Goal: Task Accomplishment & Management: Use online tool/utility

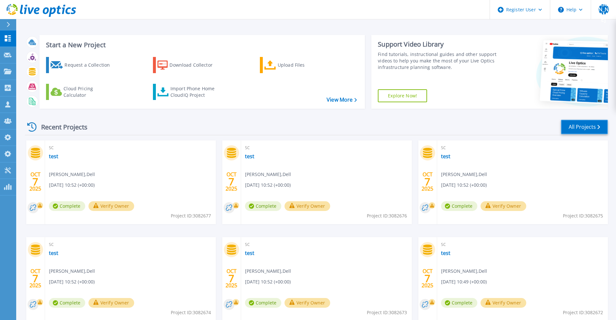
click at [596, 132] on link "All Projects" at bounding box center [584, 127] width 47 height 15
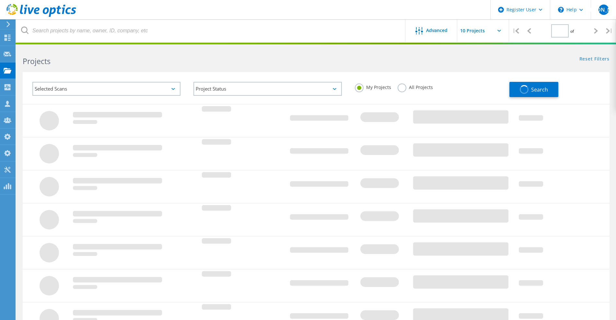
type input "1"
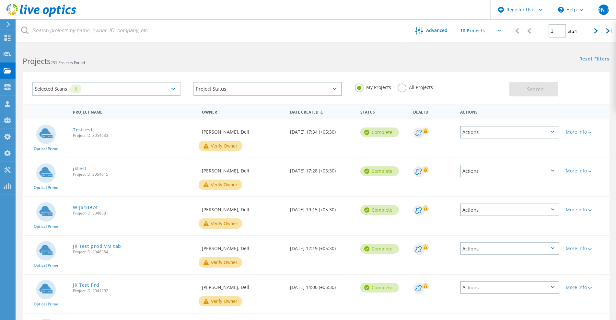
click at [103, 92] on div "Selected Scans 1" at bounding box center [106, 89] width 148 height 14
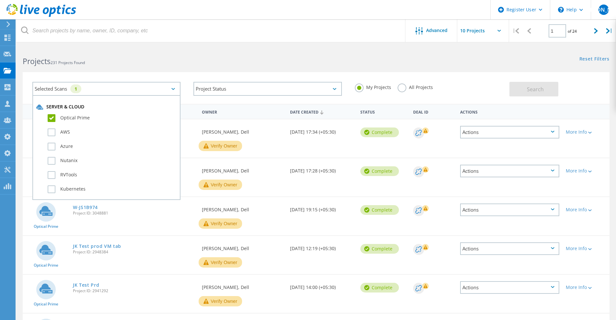
click at [49, 120] on label "Optical Prime" at bounding box center [112, 118] width 129 height 8
click at [0, 0] on input "Optical Prime" at bounding box center [0, 0] width 0 height 0
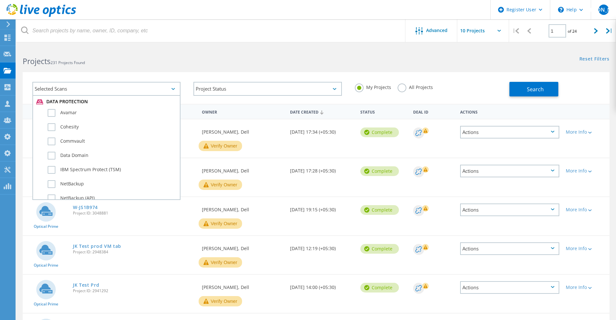
scroll to position [364, 0]
click at [52, 150] on label "Data Domain" at bounding box center [112, 151] width 129 height 8
click at [0, 0] on input "Data Domain" at bounding box center [0, 0] width 0 height 0
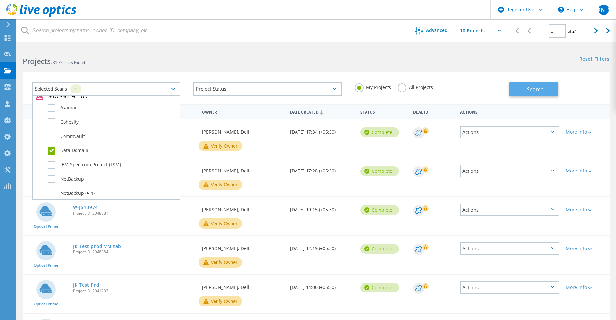
click at [517, 83] on button "Search" at bounding box center [533, 89] width 49 height 15
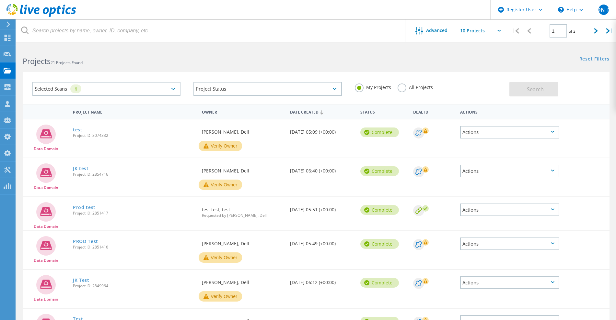
click at [398, 90] on label "All Projects" at bounding box center [414, 87] width 35 height 6
click at [0, 0] on input "All Projects" at bounding box center [0, 0] width 0 height 0
drag, startPoint x: 516, startPoint y: 92, endPoint x: 512, endPoint y: 94, distance: 4.6
click at [516, 92] on button "Search" at bounding box center [533, 89] width 49 height 15
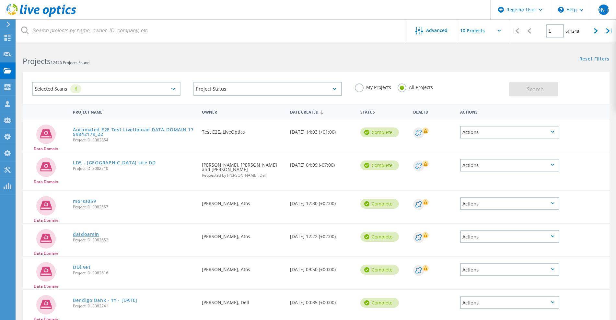
click at [95, 234] on link "datdoamin" at bounding box center [86, 234] width 26 height 5
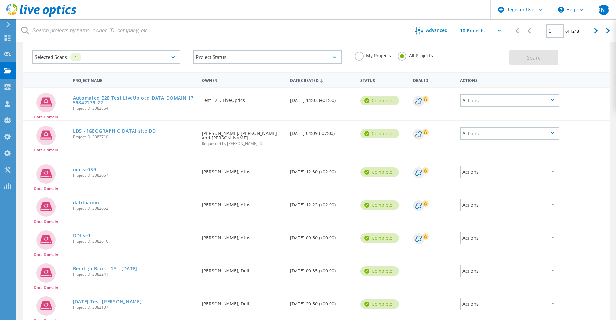
scroll to position [40, 0]
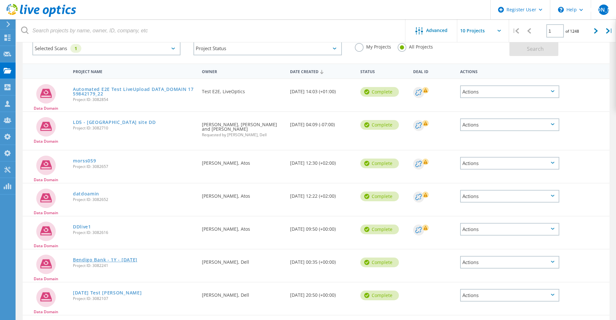
click at [126, 259] on link "Bendigo Bank - 1Y - Oct 2025" at bounding box center [105, 260] width 64 height 5
click at [102, 294] on link "Oct 6 Test Gerry" at bounding box center [107, 293] width 69 height 5
click at [117, 51] on div "Selected Scans 1" at bounding box center [106, 48] width 148 height 14
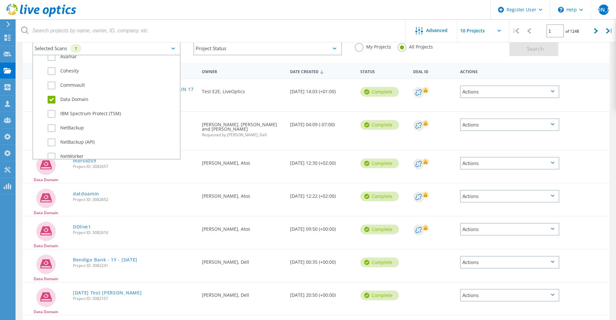
scroll to position [405, 0]
click at [52, 67] on label "Data Domain" at bounding box center [112, 70] width 129 height 8
click at [0, 0] on input "Data Domain" at bounding box center [0, 0] width 0 height 0
click at [65, 114] on label "PowerProtect DM" at bounding box center [112, 115] width 129 height 8
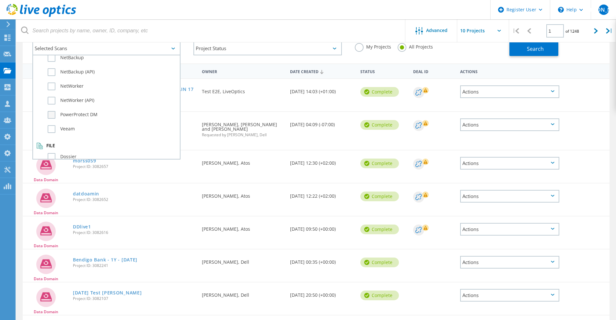
click at [0, 0] on input "PowerProtect DM" at bounding box center [0, 0] width 0 height 0
click at [525, 47] on button "Search" at bounding box center [533, 48] width 49 height 15
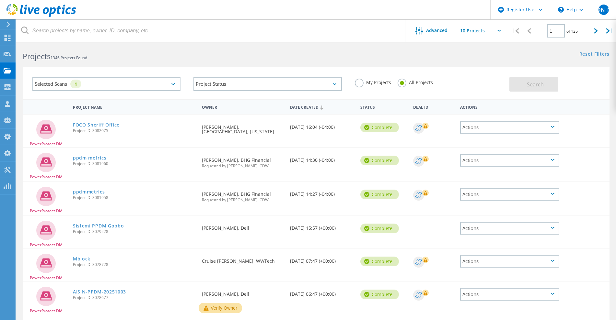
scroll to position [0, 0]
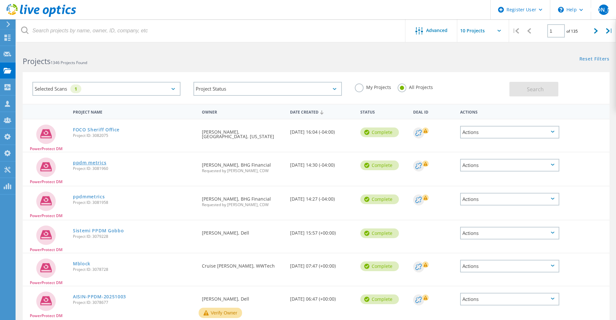
click at [84, 164] on link "ppdm metrics" at bounding box center [89, 163] width 33 height 5
click at [86, 199] on link "ppdmmetrics" at bounding box center [89, 197] width 32 height 5
click at [86, 233] on link "Sistemi PPDM Gobbo" at bounding box center [98, 231] width 51 height 5
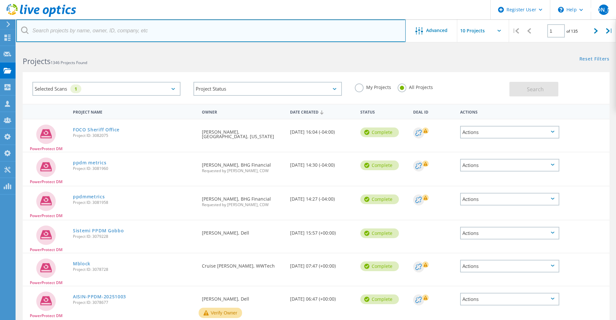
click at [135, 29] on input "text" at bounding box center [210, 30] width 389 height 23
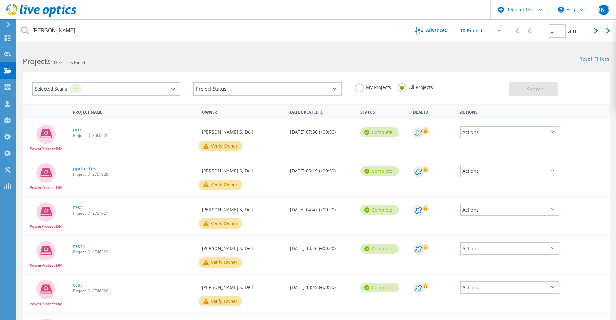
click at [79, 132] on link "proj" at bounding box center [78, 130] width 10 height 5
click at [145, 86] on div "Selected Scans 1" at bounding box center [106, 89] width 148 height 14
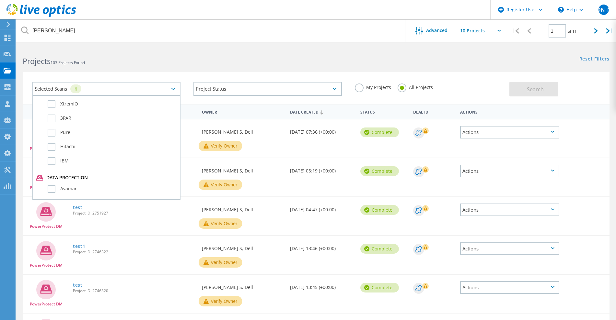
scroll to position [364, 0]
click at [49, 151] on label "Data Domain" at bounding box center [112, 151] width 129 height 8
click at [0, 0] on input "Data Domain" at bounding box center [0, 0] width 0 height 0
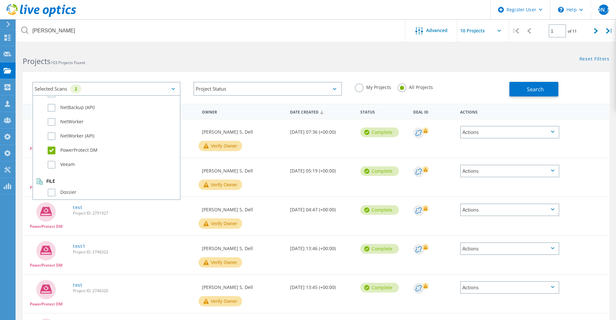
scroll to position [455, 0]
click at [52, 148] on label "PowerProtect DM" at bounding box center [112, 146] width 129 height 8
click at [0, 0] on input "PowerProtect DM" at bounding box center [0, 0] width 0 height 0
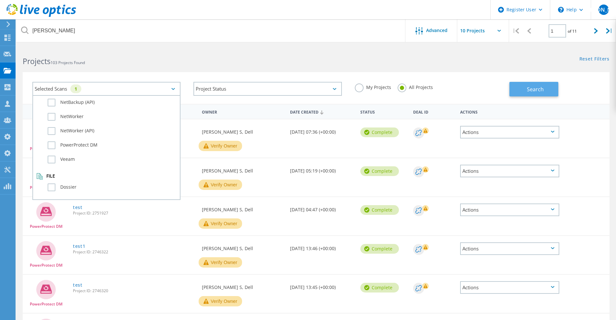
click at [520, 96] on button "Search" at bounding box center [533, 89] width 49 height 15
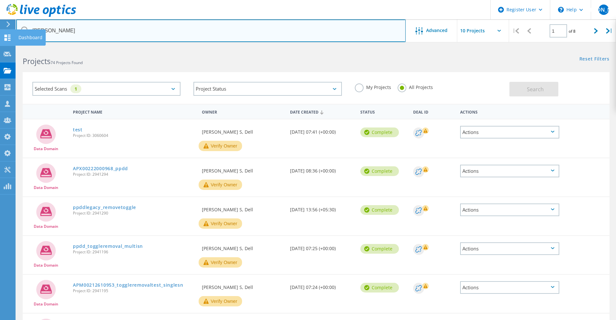
drag, startPoint x: 54, startPoint y: 32, endPoint x: 0, endPoint y: 32, distance: 54.4
click at [0, 47] on div "Register User \n Help Explore Helpful Articles Contact Support JA Dell Admin Us…" at bounding box center [308, 290] width 616 height 487
click at [37, 29] on input "bhanu" at bounding box center [210, 30] width 389 height 23
click at [40, 30] on input "bhanu" at bounding box center [210, 30] width 389 height 23
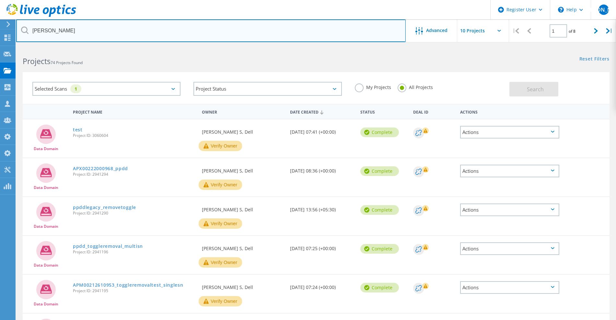
click at [39, 30] on input "bhanu" at bounding box center [210, 30] width 389 height 23
click at [41, 31] on input "bhanu" at bounding box center [210, 30] width 389 height 23
type input "gerry"
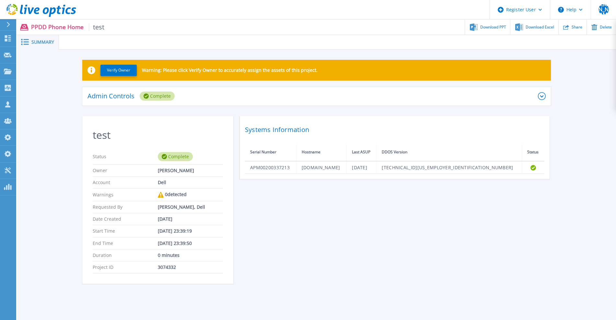
click at [169, 267] on div "3074332" at bounding box center [190, 267] width 65 height 5
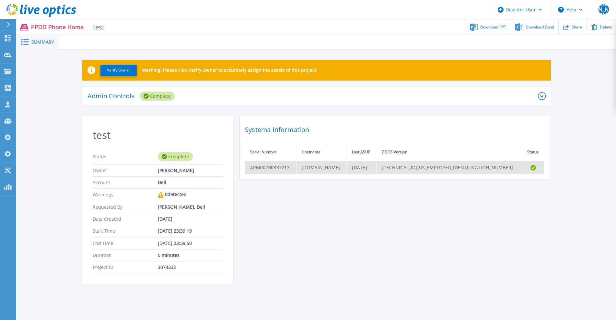
click at [267, 164] on td "APM00200337213" at bounding box center [270, 167] width 51 height 13
drag, startPoint x: 292, startPoint y: 168, endPoint x: 251, endPoint y: 168, distance: 40.5
click at [251, 168] on td "APM00200337213" at bounding box center [270, 167] width 51 height 13
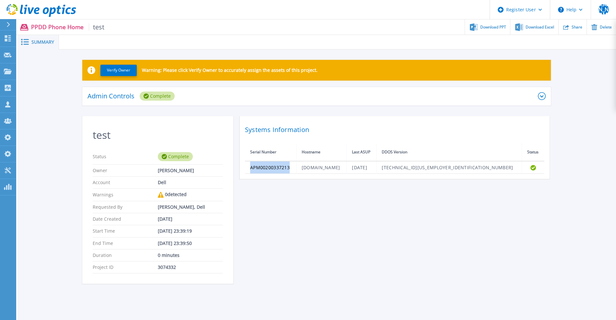
copy td "APM00200337213"
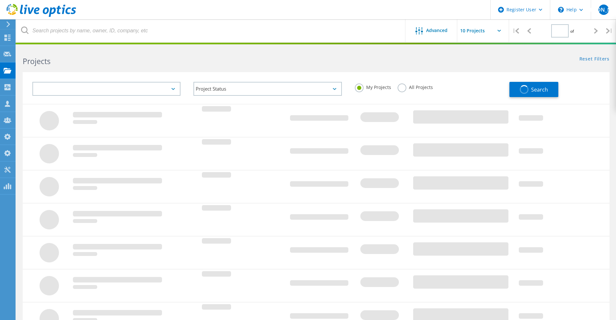
type input "1"
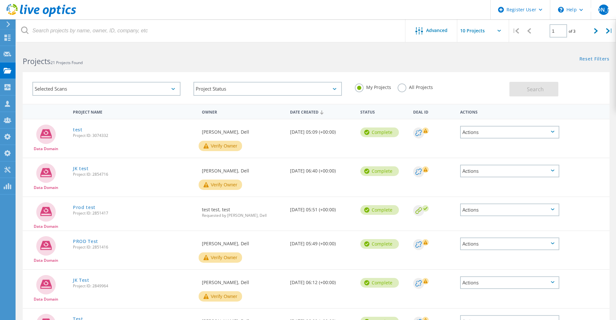
click at [45, 11] on icon at bounding box center [41, 10] width 70 height 13
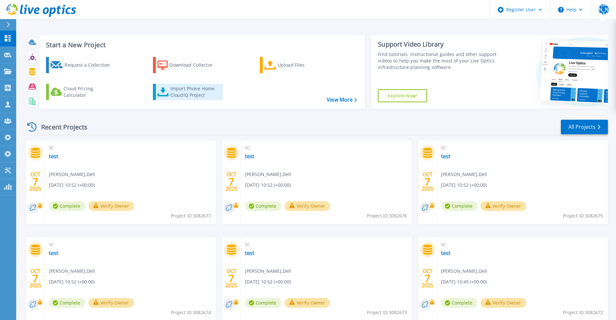
click at [179, 97] on div "Import Phone Home CloudIQ Project" at bounding box center [195, 92] width 51 height 13
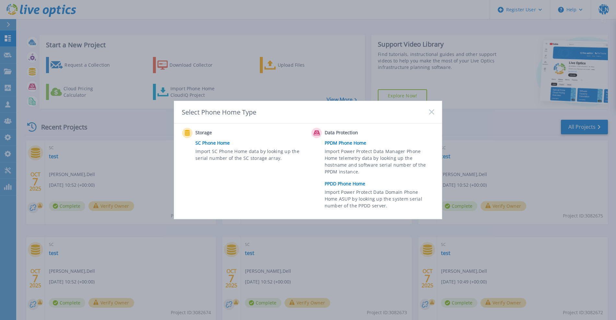
click at [347, 185] on link "PPDD Phone Home" at bounding box center [381, 184] width 113 height 10
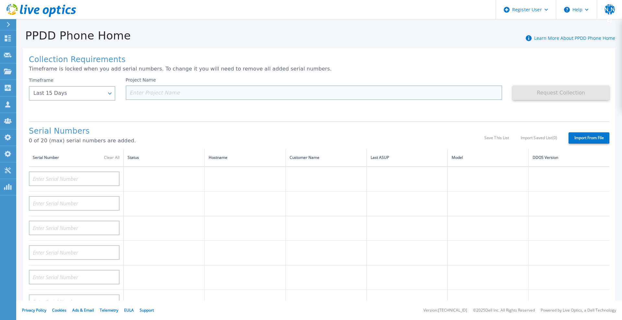
click at [156, 96] on input at bounding box center [314, 93] width 377 height 15
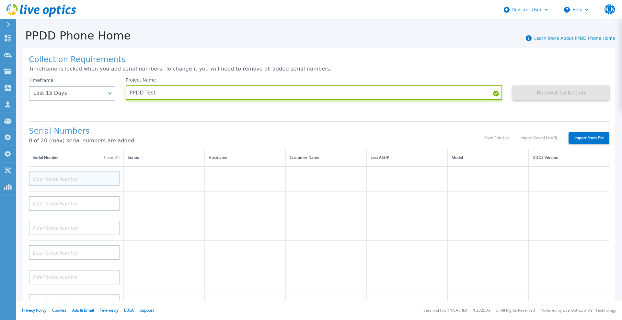
type input "PPDD Test"
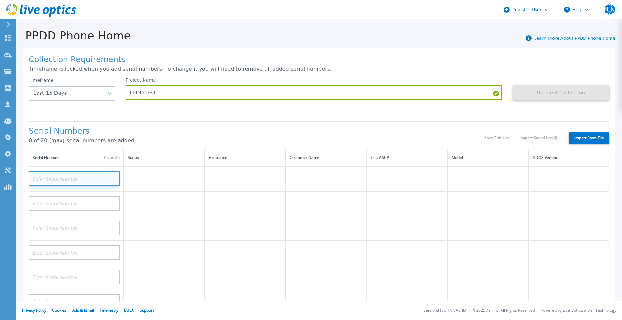
click at [94, 175] on input at bounding box center [74, 179] width 91 height 15
paste input "APM00200337213"
type input "APM00200337213"
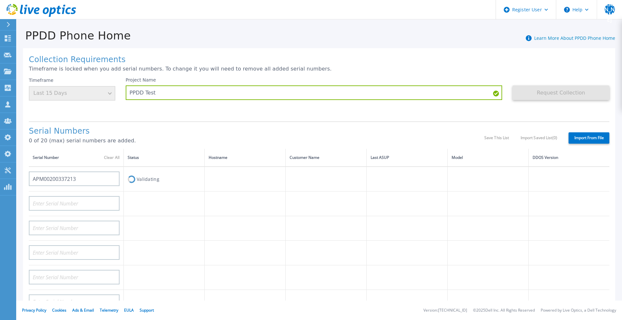
click at [271, 131] on h1 "Serial Numbers" at bounding box center [256, 131] width 455 height 9
drag, startPoint x: 84, startPoint y: 177, endPoint x: 28, endPoint y: 177, distance: 56.7
click at [28, 177] on div "Collection Requirements Timeframe is locked when you add serial numbers. To cha…" at bounding box center [319, 231] width 592 height 366
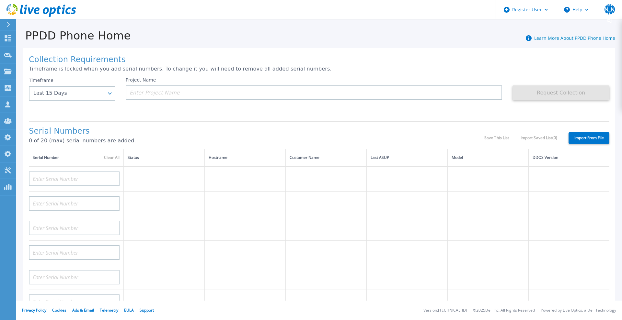
click at [205, 101] on div "Project Name" at bounding box center [319, 96] width 387 height 39
click at [205, 96] on input at bounding box center [314, 93] width 377 height 15
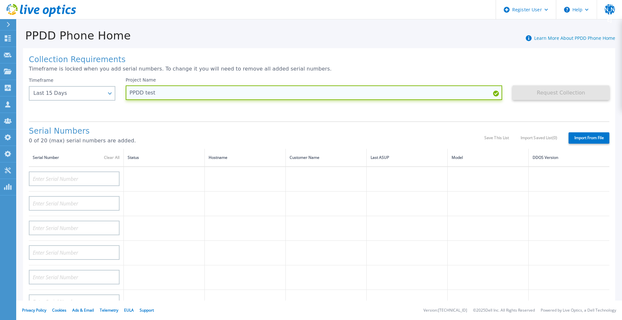
type input "PPDD test"
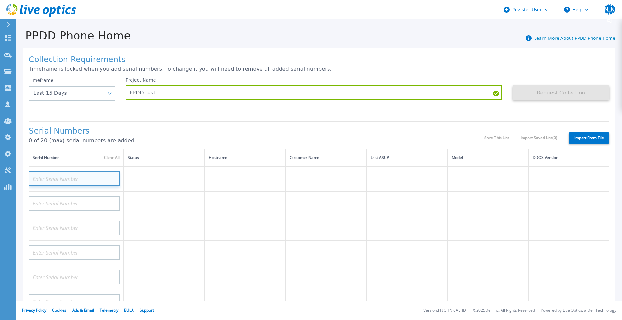
click at [80, 179] on input at bounding box center [74, 179] width 91 height 15
paste input "APM00200337213"
type input "APM00200337213"
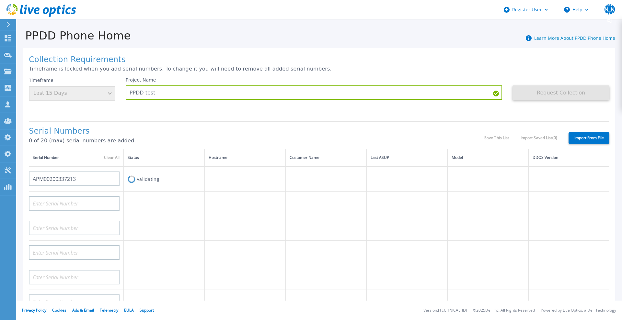
click at [222, 128] on h1 "Serial Numbers" at bounding box center [256, 131] width 455 height 9
click at [209, 129] on h1 "Serial Numbers" at bounding box center [256, 131] width 455 height 9
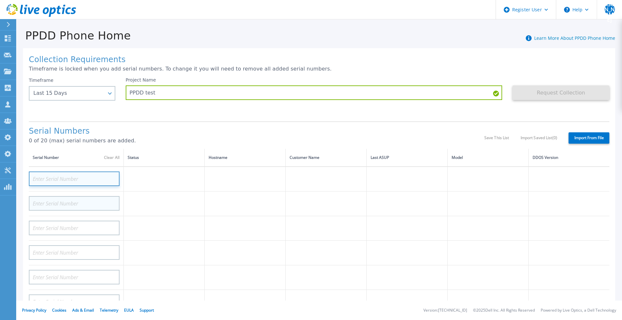
drag, startPoint x: 115, startPoint y: 199, endPoint x: 105, endPoint y: 200, distance: 9.8
click at [79, 179] on input at bounding box center [74, 179] width 91 height 15
paste input "APM00201720025"
type input "APM00201720025"
click at [183, 141] on p "0 of 20 (max) serial numbers are added." at bounding box center [256, 141] width 455 height 6
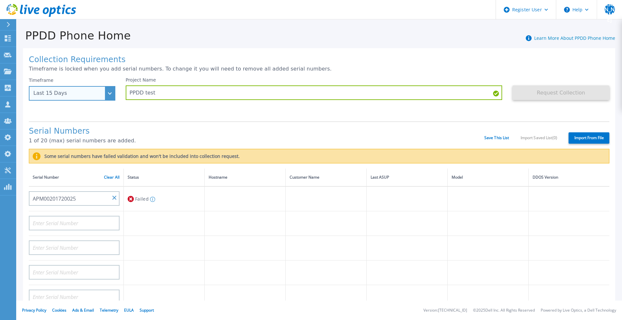
click at [90, 92] on div "Last 15 Days" at bounding box center [68, 93] width 70 height 6
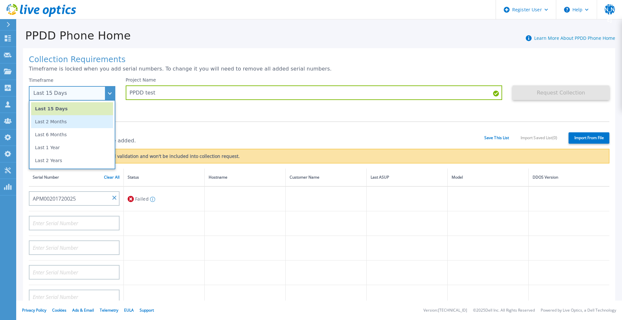
click at [68, 122] on li "Last 2 Months" at bounding box center [72, 121] width 82 height 13
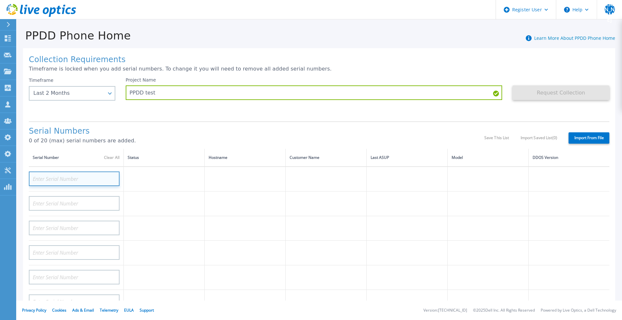
click at [80, 177] on input at bounding box center [74, 179] width 91 height 15
paste input "CKM00172700998"
type input "CKM00172700998"
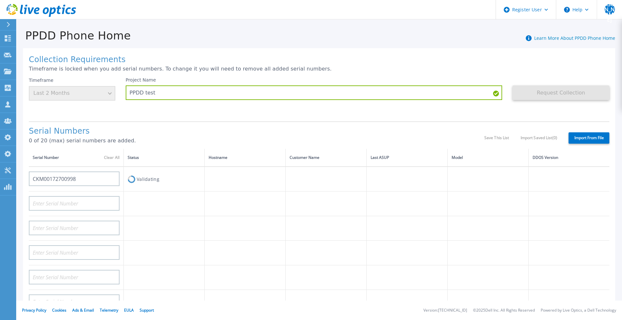
click at [225, 128] on h1 "Serial Numbers" at bounding box center [256, 131] width 455 height 9
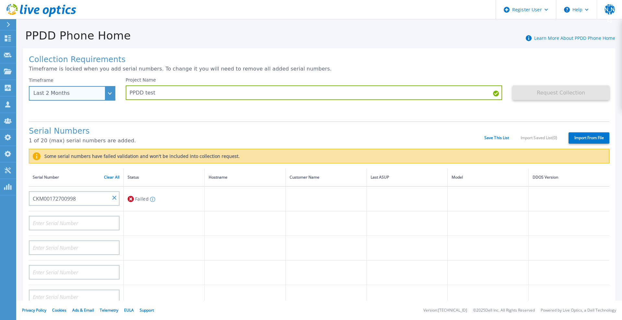
click at [93, 96] on div "Last 2 Months" at bounding box center [68, 93] width 70 height 6
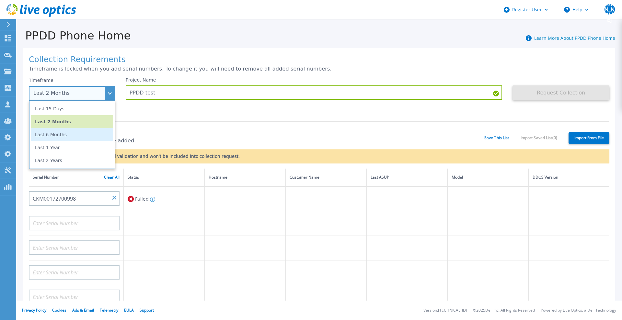
click at [57, 138] on li "Last 6 Months" at bounding box center [72, 134] width 82 height 13
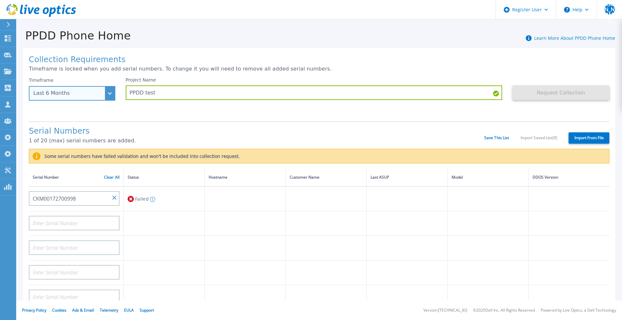
click at [108, 98] on div "Last 6 Months" at bounding box center [72, 93] width 86 height 15
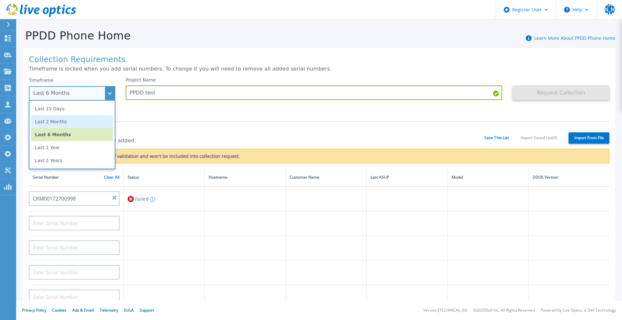
click at [68, 121] on li "Last 2 Months" at bounding box center [72, 121] width 82 height 13
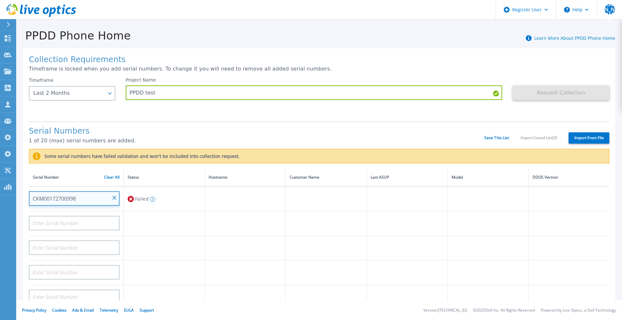
drag, startPoint x: 73, startPoint y: 199, endPoint x: 32, endPoint y: 199, distance: 40.8
click at [32, 199] on input "CKM00172700998" at bounding box center [74, 198] width 91 height 15
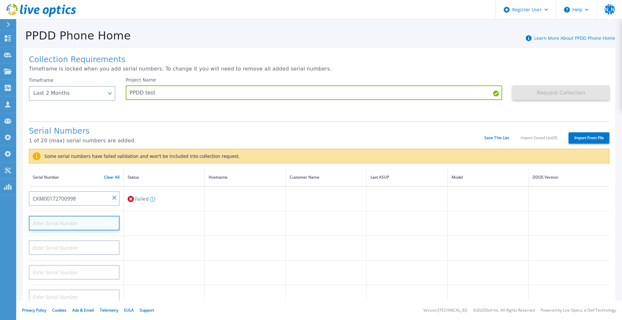
click at [76, 223] on input at bounding box center [74, 223] width 91 height 15
paste input "AUDV2L33MJFREW"
type input "AUDV2L33MJFREW"
click at [230, 38] on div "PPDD Phone Home Learn More About PPDD Phone Home" at bounding box center [315, 32] width 599 height 20
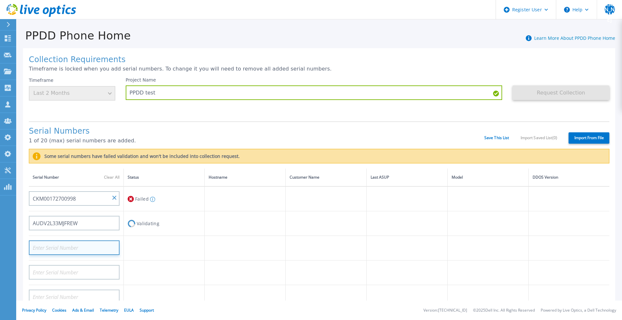
click at [53, 250] on input at bounding box center [74, 248] width 91 height 15
paste input "DE411225184486"
type input "DE411225184486"
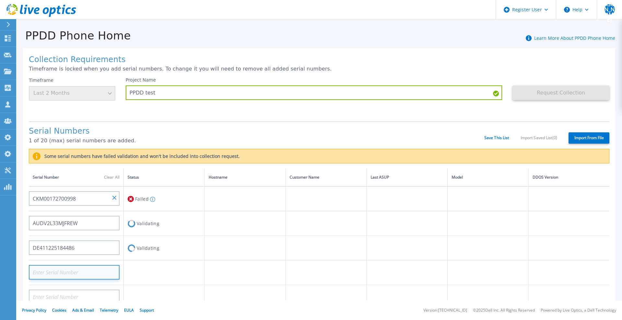
click at [74, 276] on input at bounding box center [74, 272] width 91 height 15
paste input "DE411225184913"
type input "DE411225184913"
click at [308, 126] on div "Serial Numbers 1 of 20 (max) serial numbers are added. Save This List Import Sa…" at bounding box center [319, 135] width 581 height 28
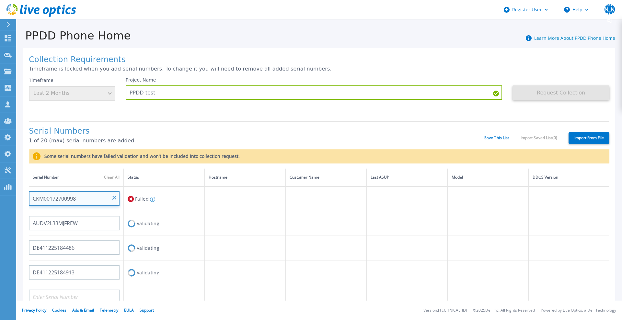
click at [116, 198] on input "CKM00172700998" at bounding box center [74, 198] width 91 height 15
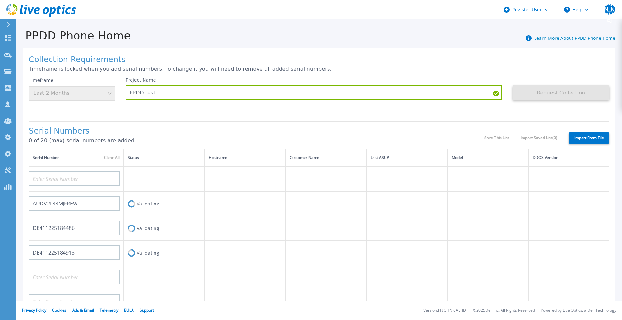
click at [212, 120] on div "Collection Requirements Timeframe is locked when you add serial numbers. To cha…" at bounding box center [319, 231] width 592 height 366
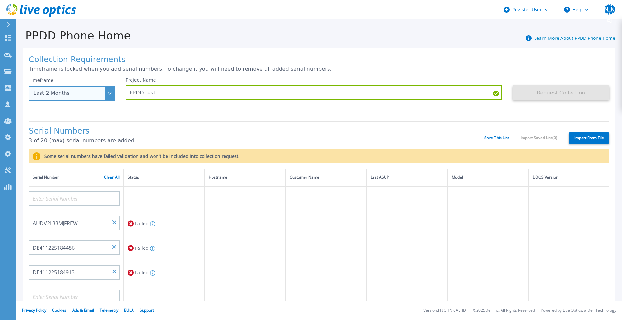
click at [87, 96] on div "Last 2 Months" at bounding box center [68, 93] width 70 height 6
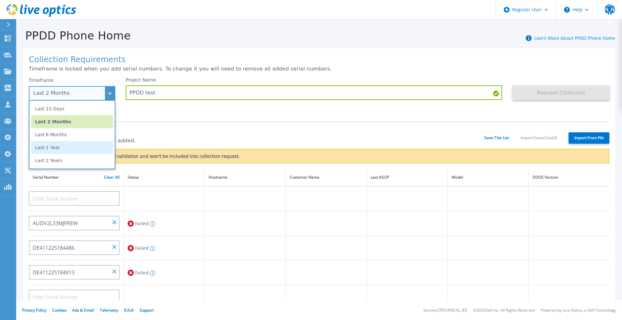
click at [72, 147] on li "Last 1 Year" at bounding box center [72, 147] width 82 height 13
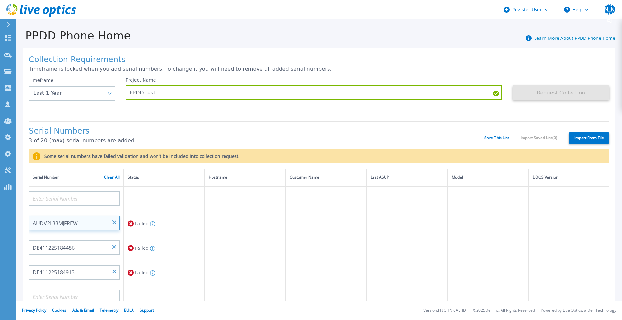
drag, startPoint x: 82, startPoint y: 225, endPoint x: 32, endPoint y: 227, distance: 49.9
click at [32, 227] on input "AUDV2L33MJFREW" at bounding box center [74, 223] width 91 height 15
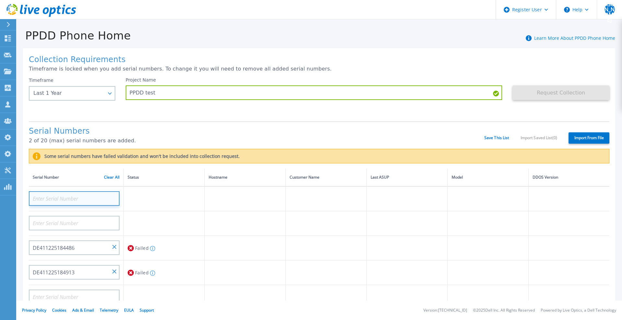
click at [84, 198] on input at bounding box center [74, 198] width 91 height 15
paste input "DE411225184913"
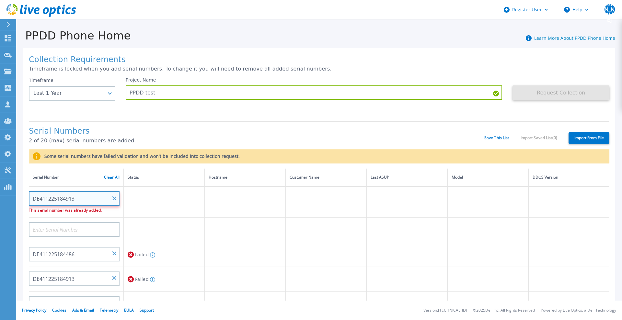
type input "DE411225184913"
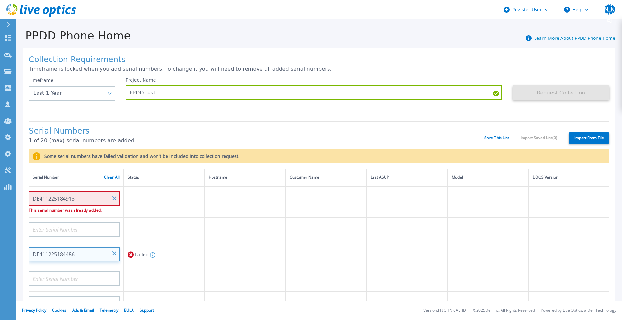
drag, startPoint x: 90, startPoint y: 258, endPoint x: 31, endPoint y: 257, distance: 59.0
click at [31, 257] on input "DE411225184486" at bounding box center [74, 254] width 91 height 15
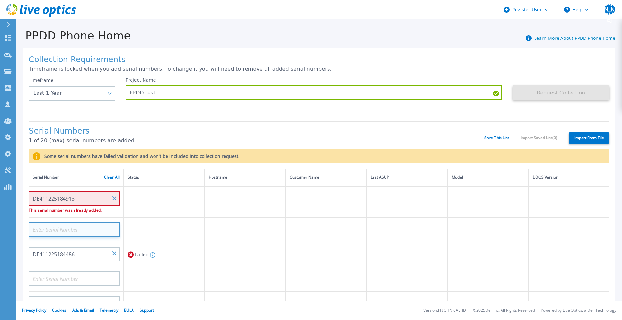
click at [39, 234] on input at bounding box center [74, 230] width 91 height 15
paste input "DE411225184486"
type input "DE411225184486"
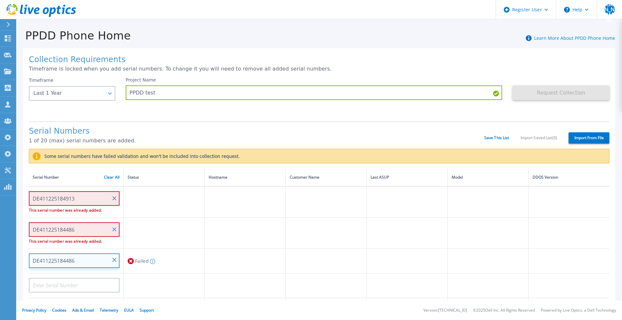
click at [114, 262] on input "DE411225184486" at bounding box center [74, 261] width 91 height 15
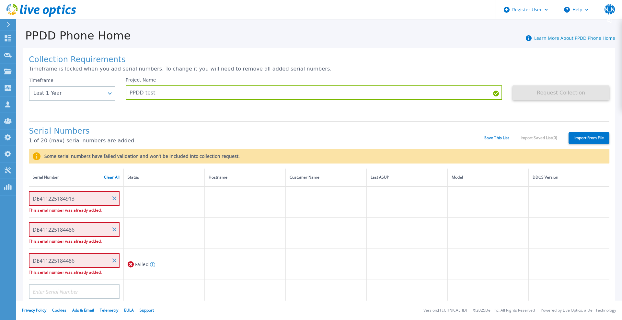
click at [182, 129] on h1 "Serial Numbers" at bounding box center [256, 131] width 455 height 9
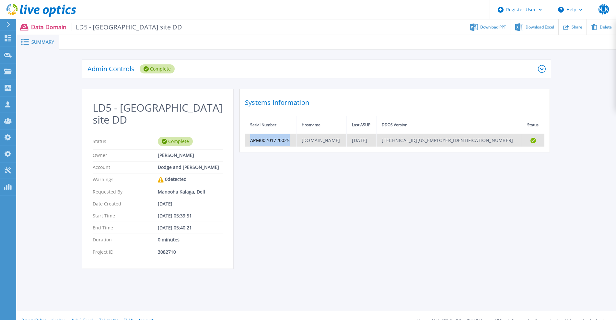
drag, startPoint x: 289, startPoint y: 138, endPoint x: 246, endPoint y: 139, distance: 43.1
click at [246, 139] on td "APM00201720025" at bounding box center [270, 140] width 51 height 13
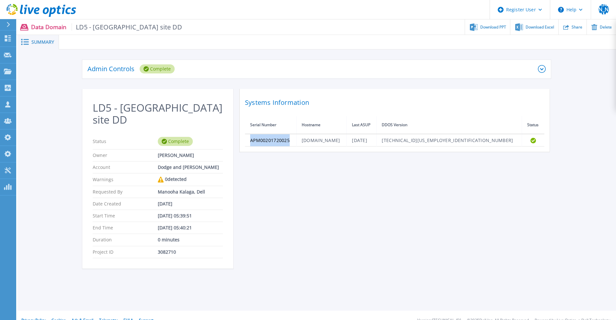
copy td "APM00201720025"
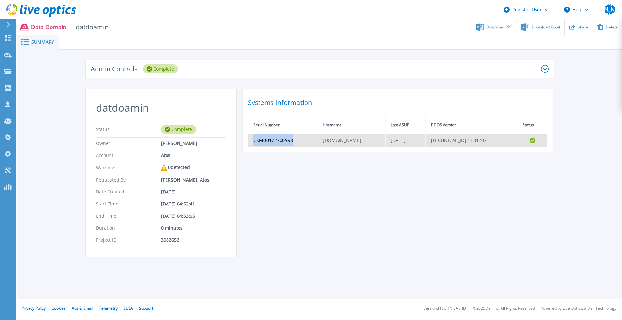
drag, startPoint x: 295, startPoint y: 140, endPoint x: 251, endPoint y: 143, distance: 43.5
click at [251, 143] on td "CKM00172700998" at bounding box center [282, 140] width 69 height 13
copy td "CKM00172700998"
drag, startPoint x: 292, startPoint y: 138, endPoint x: 253, endPoint y: 142, distance: 39.4
click at [253, 142] on td "AUDV2L33MJFREW" at bounding box center [275, 140] width 54 height 13
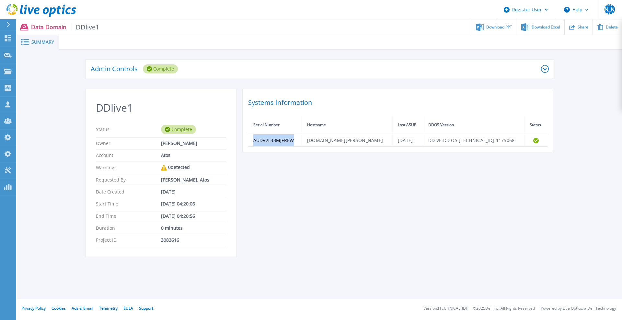
copy td "AUDV2L33MJFREW"
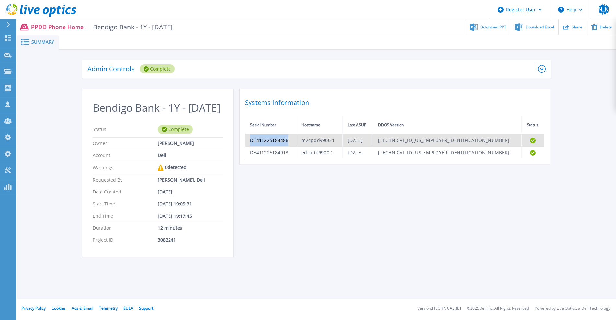
drag, startPoint x: 291, startPoint y: 141, endPoint x: 249, endPoint y: 141, distance: 41.8
click at [249, 141] on td "DE411225184486" at bounding box center [270, 140] width 51 height 13
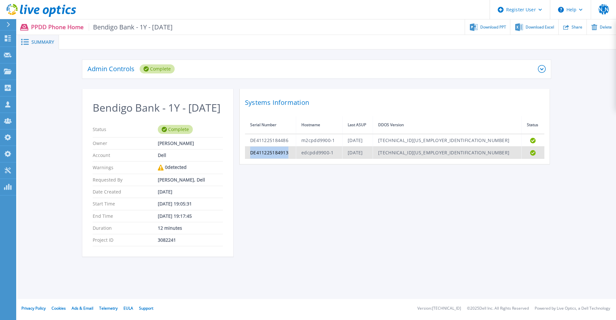
drag, startPoint x: 290, startPoint y: 154, endPoint x: 250, endPoint y: 155, distance: 40.2
click at [250, 155] on td "DE411225184913" at bounding box center [270, 153] width 51 height 12
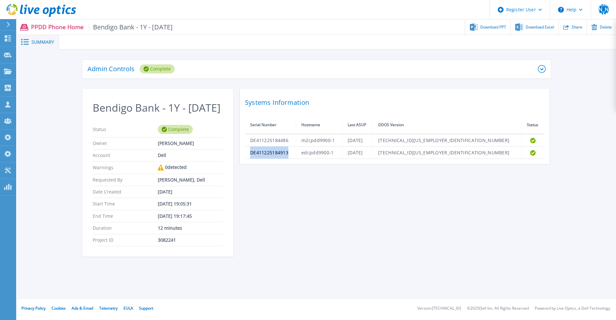
copy td "DE411225184913"
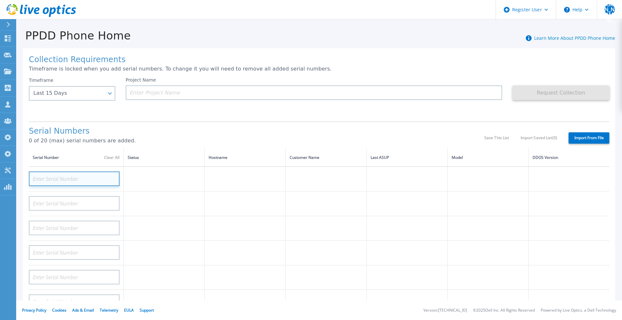
click at [75, 182] on input at bounding box center [74, 179] width 91 height 15
paste input "DE411225184486"
type input "DE411225184486"
click at [177, 133] on h1 "Serial Numbers" at bounding box center [256, 131] width 455 height 9
click at [81, 184] on input at bounding box center [74, 179] width 91 height 15
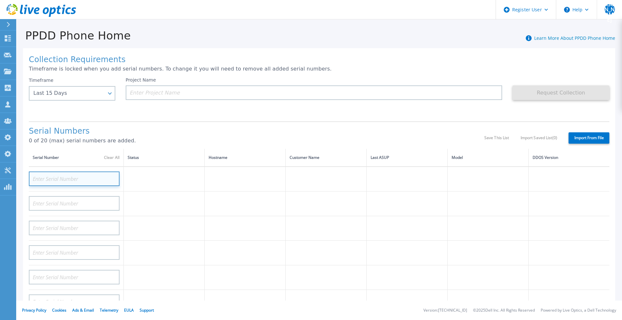
paste input "APX00232004278"
type input "APX00232004278"
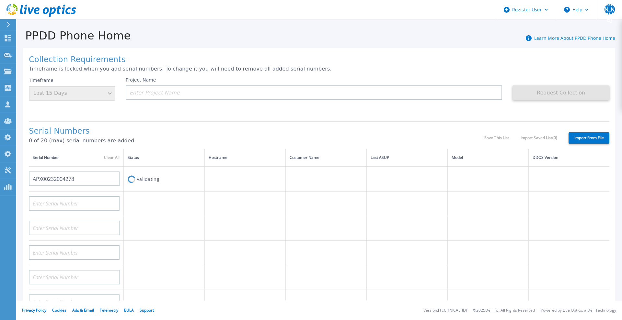
click at [200, 130] on h1 "Serial Numbers" at bounding box center [256, 131] width 455 height 9
click at [83, 200] on input at bounding box center [74, 203] width 91 height 15
paste input "TF3J4180100097"
type input "TF3J4180100097"
click at [93, 229] on input at bounding box center [74, 228] width 91 height 15
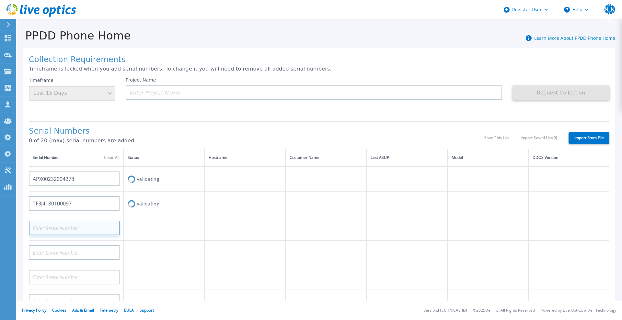
paste input "DE404211748719"
type input "DE404211748719"
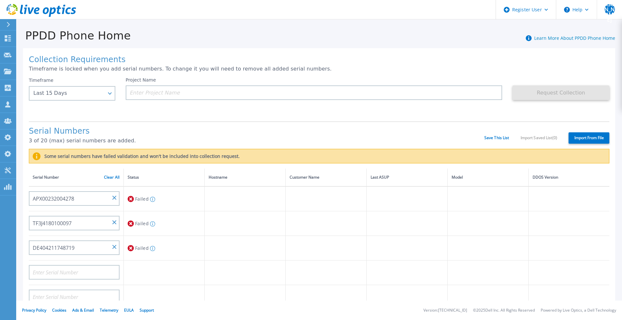
click at [57, 13] on icon at bounding box center [59, 10] width 5 height 8
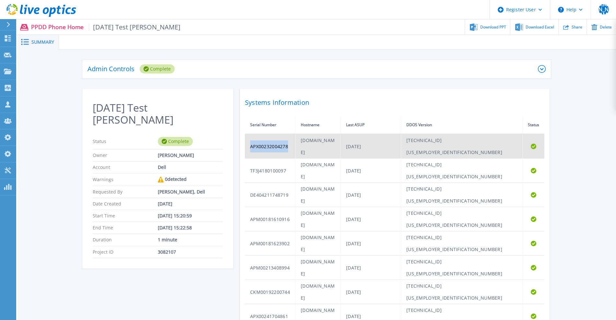
drag, startPoint x: 290, startPoint y: 138, endPoint x: 249, endPoint y: 139, distance: 40.5
click at [249, 139] on td "APX00232004278" at bounding box center [270, 146] width 51 height 25
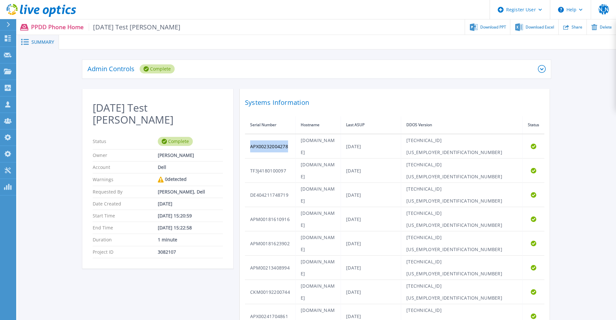
copy td "APX00232004278"
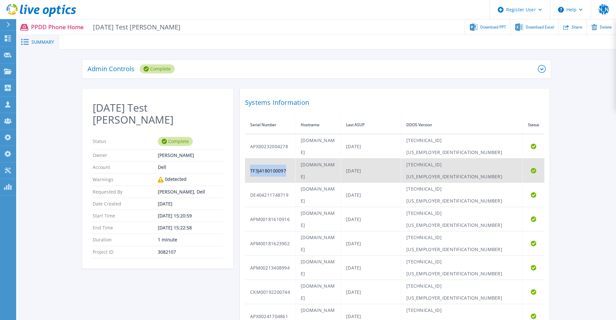
drag, startPoint x: 285, startPoint y: 154, endPoint x: 249, endPoint y: 155, distance: 36.0
click at [249, 159] on td "TF3J4180100097" at bounding box center [270, 171] width 51 height 24
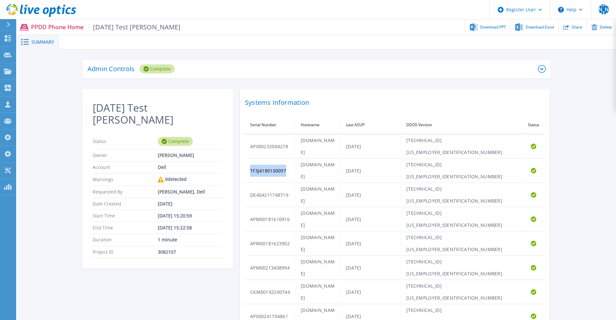
copy td "TF3J4180100097"
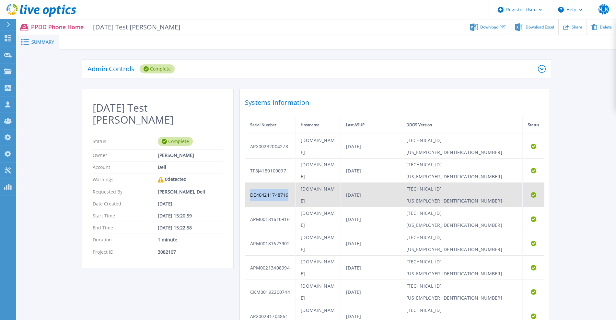
drag, startPoint x: 291, startPoint y: 166, endPoint x: 247, endPoint y: 164, distance: 43.5
click at [247, 183] on td "DE404211748719" at bounding box center [270, 195] width 51 height 24
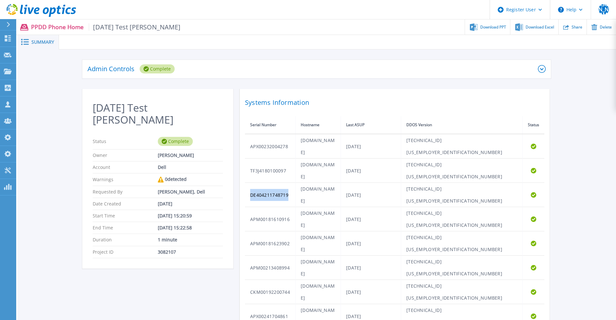
copy td "DE404211748719"
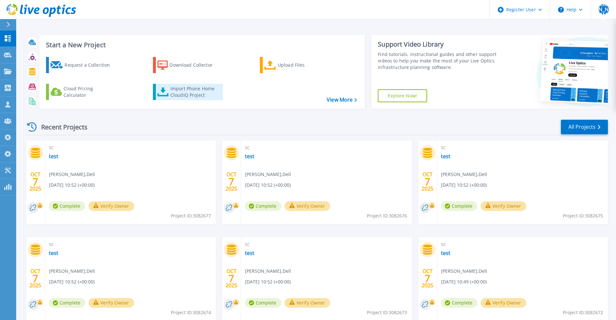
click at [190, 89] on div "Import Phone Home CloudIQ Project" at bounding box center [195, 92] width 51 height 13
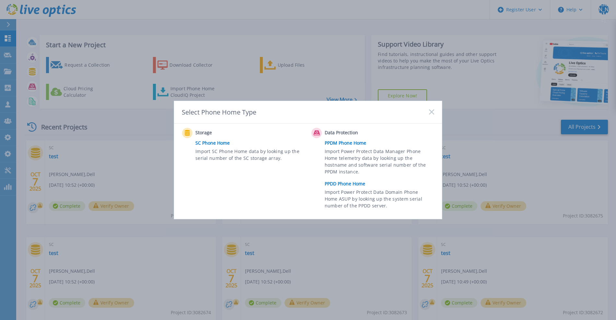
click at [342, 143] on link "PPDM Phone Home" at bounding box center [381, 143] width 113 height 10
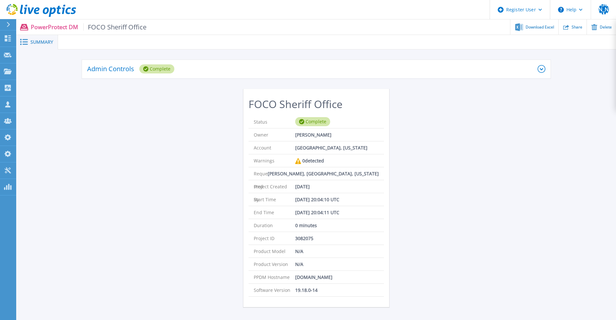
scroll to position [19, 0]
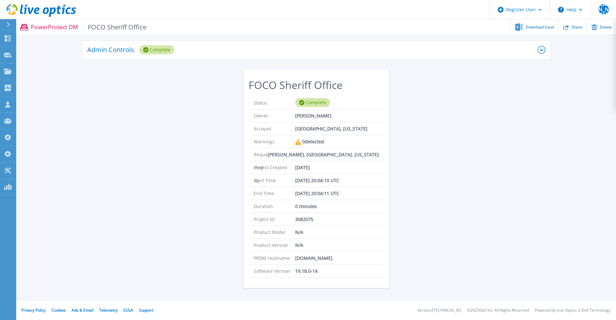
drag, startPoint x: 354, startPoint y: 259, endPoint x: 296, endPoint y: 259, distance: 58.0
click at [296, 259] on li "PPDM Hostname [DOMAIN_NAME]" at bounding box center [315, 258] width 135 height 13
copy p "[DOMAIN_NAME]"
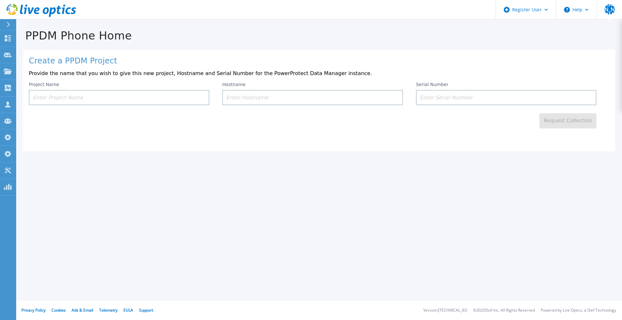
click at [265, 94] on input at bounding box center [312, 97] width 180 height 15
paste input "psvppdm.int.forsythco.com"
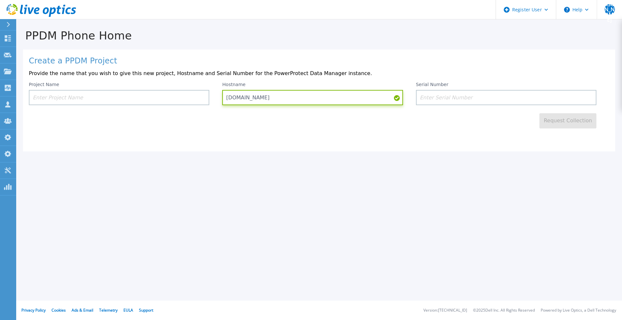
type input "psvppdm.int.forsythco.com"
click at [455, 97] on input at bounding box center [506, 97] width 180 height 15
drag, startPoint x: 336, startPoint y: 99, endPoint x: 217, endPoint y: 104, distance: 119.0
click at [217, 104] on div "Project Name Hostname psvppdm.int.forsythco.com Serial Number" at bounding box center [319, 93] width 581 height 23
click at [420, 94] on input at bounding box center [506, 97] width 180 height 15
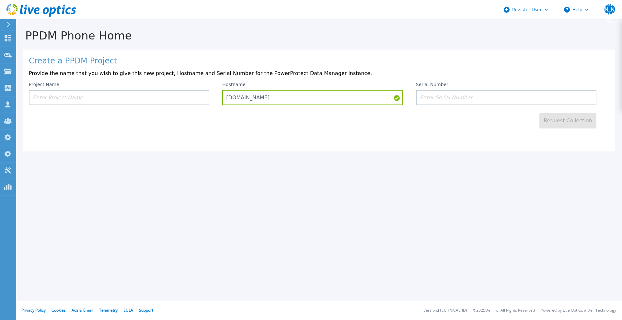
paste input "ELMPPD0721FFHK"
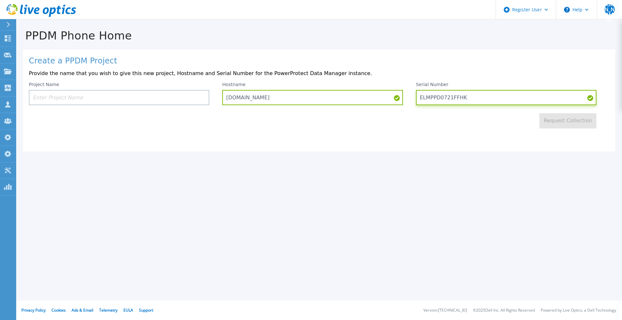
type input "ELMPPD0721FFHK"
drag, startPoint x: 300, startPoint y: 96, endPoint x: 214, endPoint y: 98, distance: 85.6
click at [214, 98] on div "Project Name Hostname psvppdm.int.forsythco.com Serial Number ELMPPD0721FFHK" at bounding box center [319, 93] width 581 height 23
paste input "pdmnas"
type input "ppdmnas"
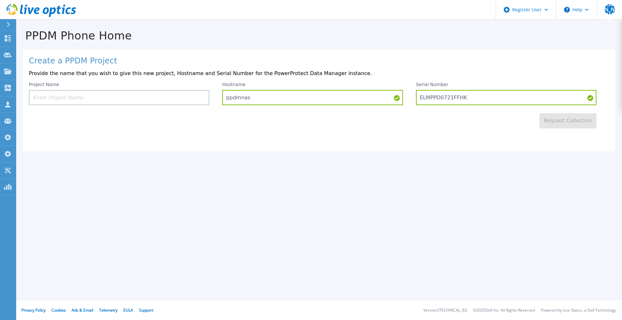
click at [149, 102] on input at bounding box center [119, 97] width 180 height 15
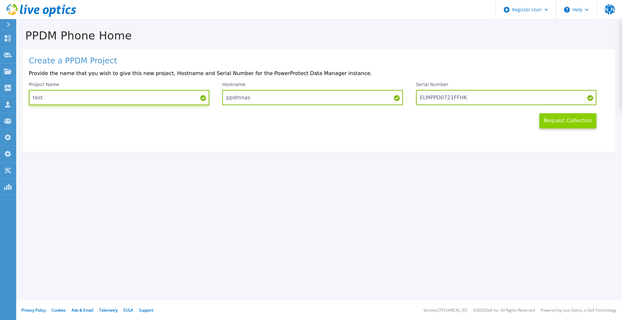
type input "test"
click at [574, 124] on button "Request Collection" at bounding box center [567, 120] width 57 height 15
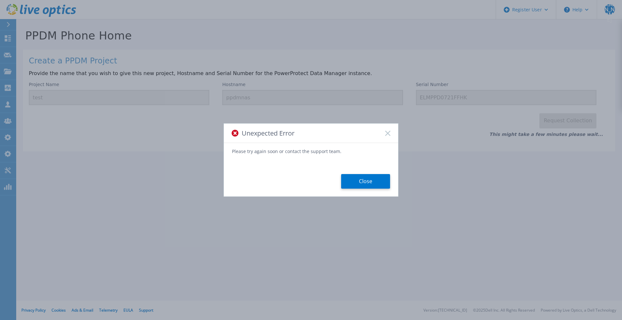
click at [388, 135] on icon at bounding box center [387, 133] width 5 height 5
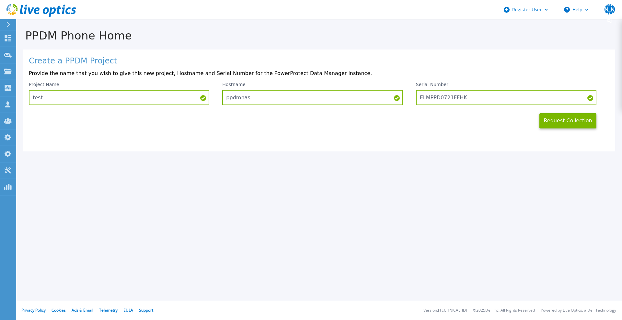
click at [64, 11] on icon at bounding box center [41, 10] width 70 height 13
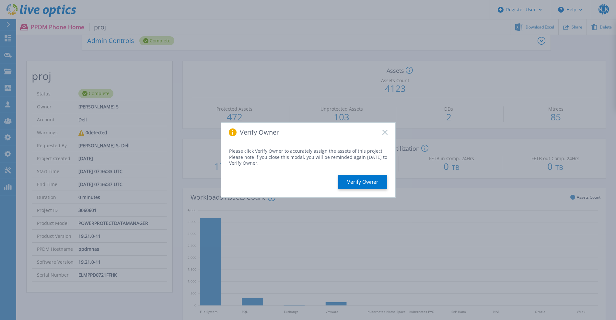
scroll to position [81, 0]
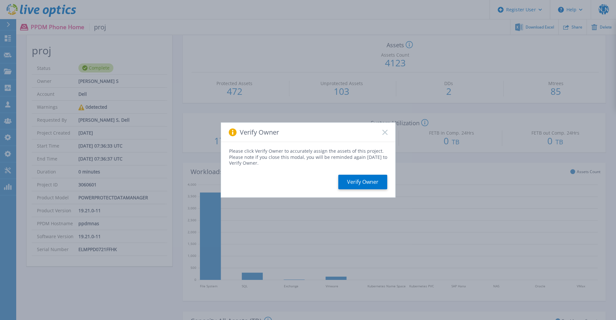
click at [386, 133] on rect at bounding box center [385, 133] width 6 height 6
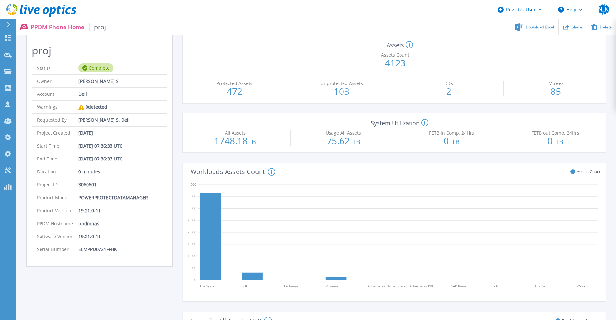
click at [99, 250] on p "ELMPPD0721FFHK" at bounding box center [97, 249] width 39 height 13
copy p "ELMPPD0721FFHK"
click at [96, 223] on p "ppdmnas" at bounding box center [88, 223] width 21 height 13
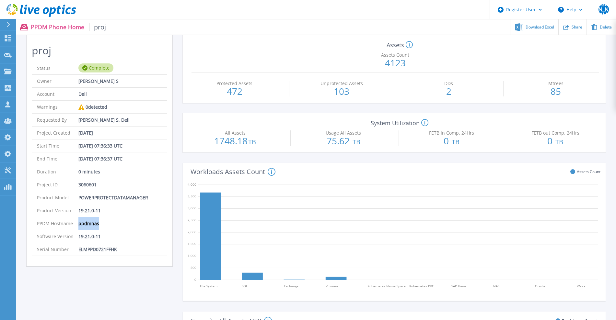
copy p "ppdmnas"
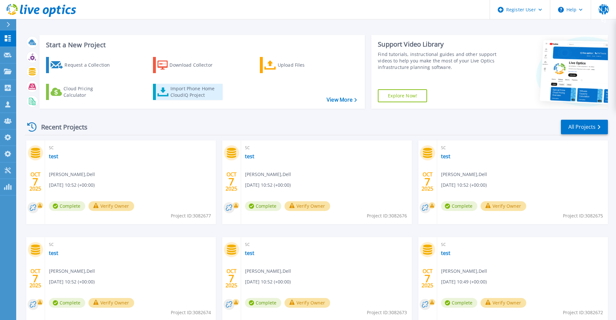
click at [190, 96] on div "Import Phone Home CloudIQ Project" at bounding box center [195, 92] width 51 height 13
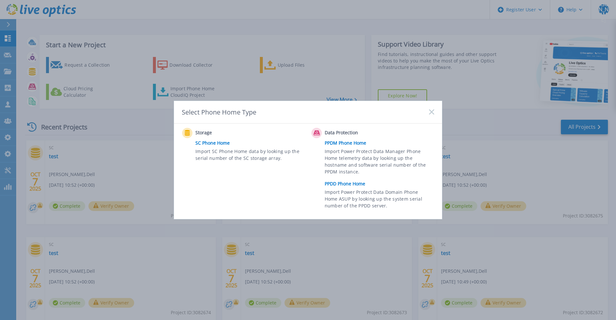
click at [204, 144] on link "SC Phone Home" at bounding box center [251, 143] width 113 height 10
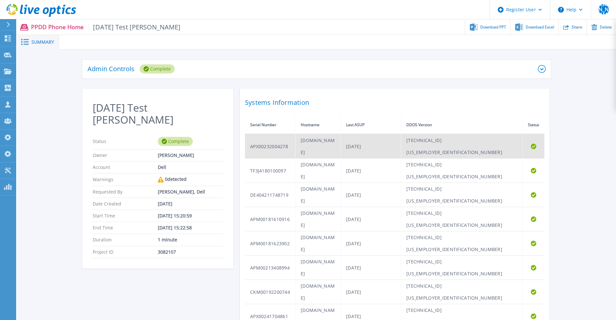
click at [280, 138] on td "APX00232004278" at bounding box center [270, 146] width 51 height 25
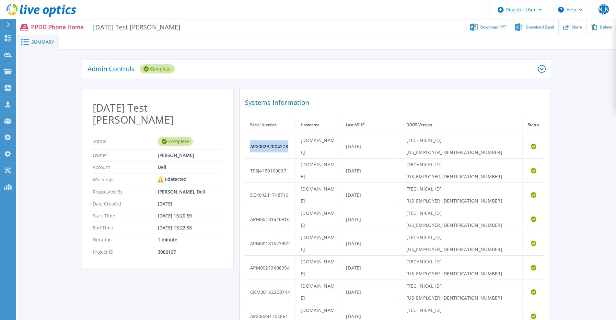
copy td "APX00232004278"
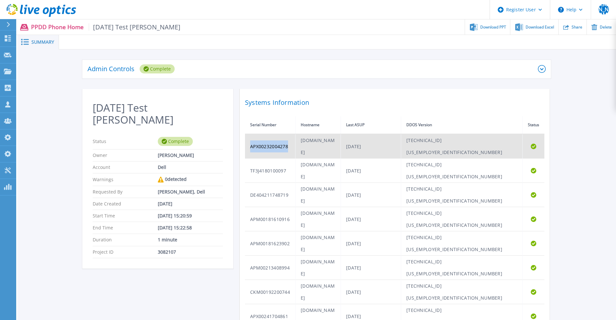
click at [288, 139] on td "APX00232004278" at bounding box center [270, 146] width 51 height 25
drag, startPoint x: 288, startPoint y: 140, endPoint x: 249, endPoint y: 141, distance: 38.6
click at [249, 141] on td "APX00232004278" at bounding box center [270, 146] width 51 height 25
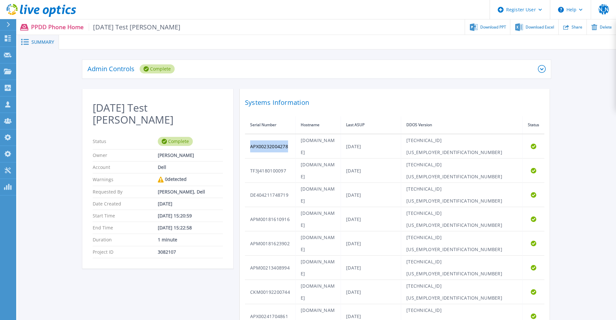
copy td "APX00232004278"
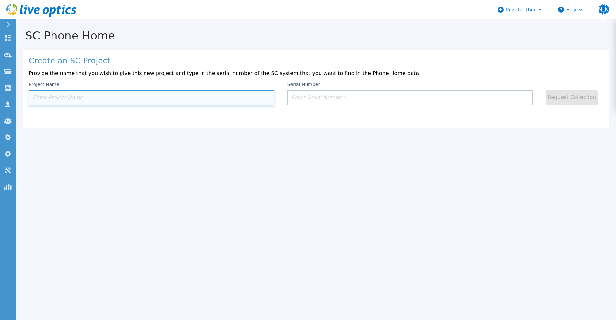
click at [121, 97] on input at bounding box center [152, 97] width 246 height 15
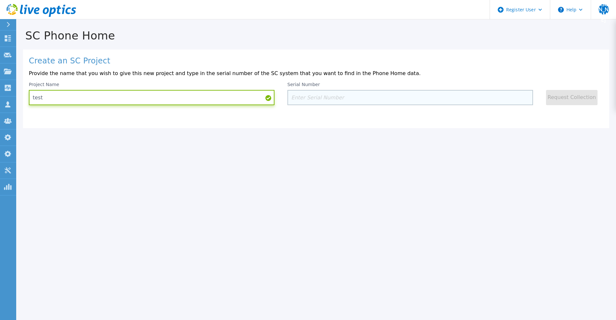
type input "test"
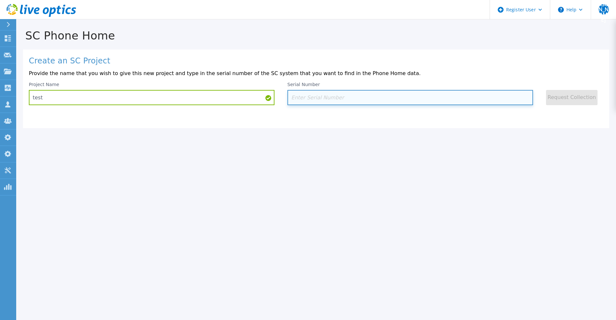
click at [304, 103] on input at bounding box center [410, 97] width 246 height 15
paste input "APX0023200"
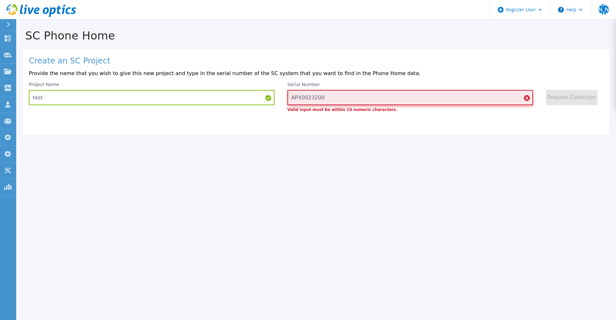
type input "APX0023200"
click at [305, 100] on input "APX0023200" at bounding box center [410, 97] width 246 height 15
click at [49, 16] on icon at bounding box center [52, 11] width 7 height 9
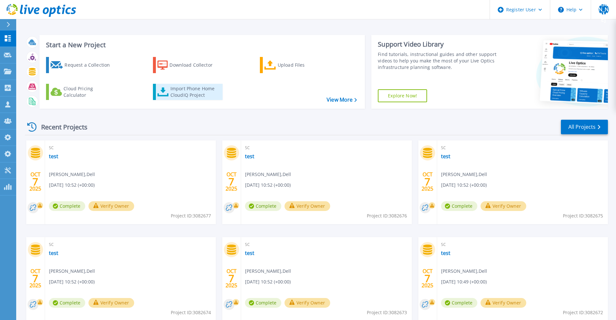
click at [176, 99] on link "Import Phone Home CloudIQ Project" at bounding box center [188, 92] width 70 height 16
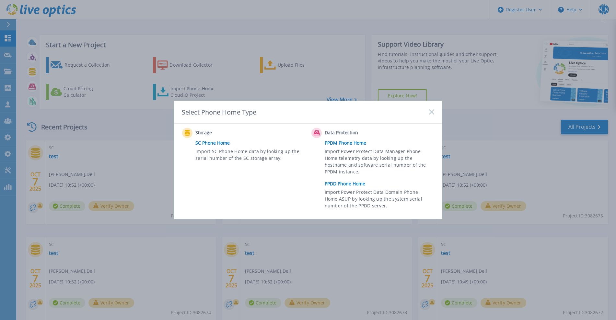
click at [339, 144] on link "PPDM Phone Home" at bounding box center [381, 143] width 113 height 10
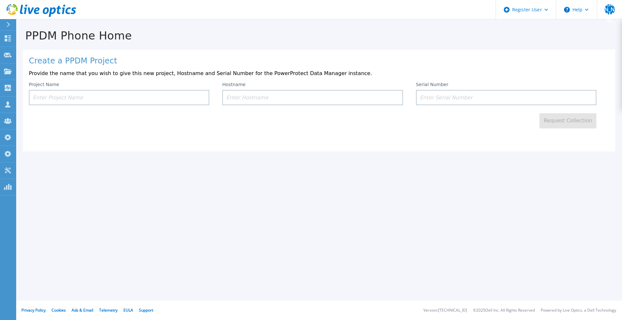
click at [64, 13] on icon at bounding box center [41, 10] width 70 height 13
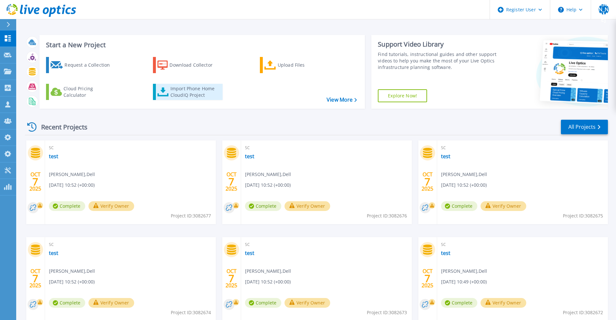
click at [193, 97] on div "Import Phone Home CloudIQ Project" at bounding box center [195, 92] width 51 height 13
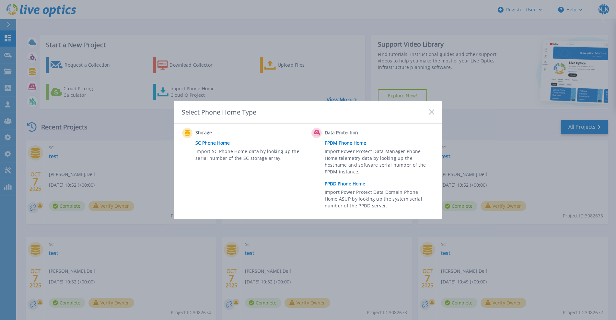
click at [330, 184] on link "PPDD Phone Home" at bounding box center [381, 184] width 113 height 10
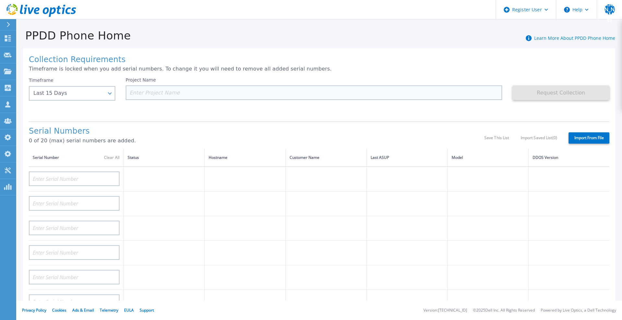
click at [150, 95] on input at bounding box center [314, 93] width 377 height 15
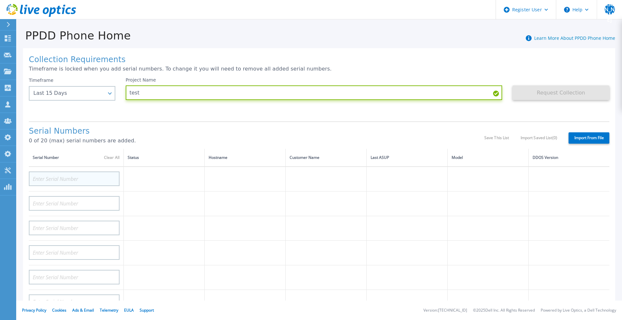
type input "test"
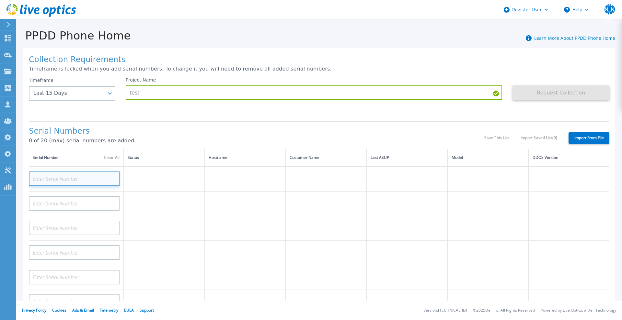
click at [98, 174] on input at bounding box center [74, 179] width 91 height 15
paste input "APX00232004278"
type input "APX00232004278"
click at [214, 136] on h1 "Serial Numbers" at bounding box center [256, 131] width 455 height 9
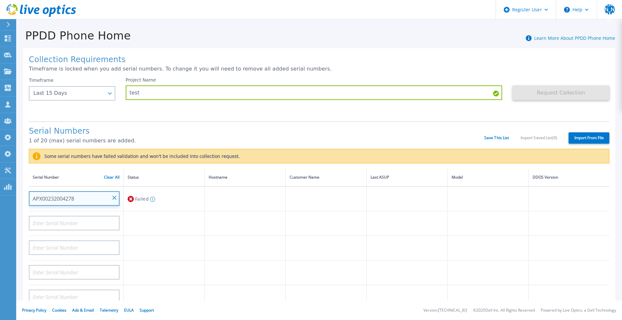
drag, startPoint x: 82, startPoint y: 201, endPoint x: 32, endPoint y: 202, distance: 49.3
click at [32, 202] on input "APX00232004278" at bounding box center [74, 198] width 91 height 15
click at [116, 200] on input "APX00232004278" at bounding box center [74, 198] width 91 height 15
drag, startPoint x: 95, startPoint y: 201, endPoint x: 28, endPoint y: 201, distance: 67.1
click at [28, 201] on div "Collection Requirements Timeframe is locked when you add serial numbers. To cha…" at bounding box center [319, 241] width 592 height 386
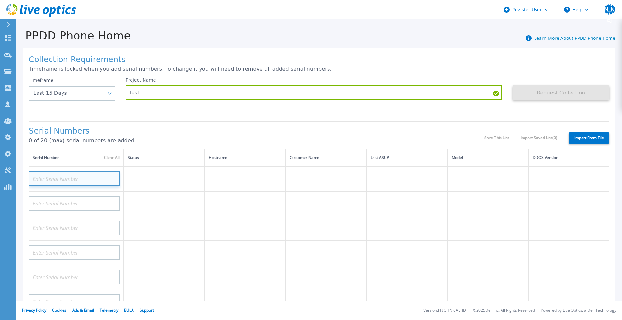
click at [75, 177] on input at bounding box center [74, 179] width 91 height 15
paste input "APX00232004278"
type input "APX00232004278"
click at [154, 135] on h1 "Serial Numbers" at bounding box center [256, 131] width 455 height 9
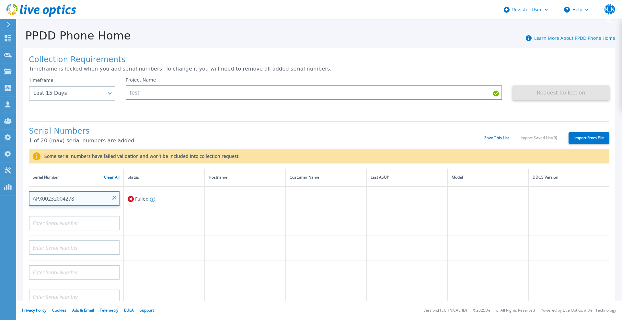
drag, startPoint x: 83, startPoint y: 197, endPoint x: 21, endPoint y: 201, distance: 62.3
click at [21, 201] on div "Collection Requirements Timeframe is locked when you add serial numbers. To cha…" at bounding box center [319, 238] width 606 height 392
click at [112, 197] on input "APX00232004278" at bounding box center [74, 198] width 91 height 15
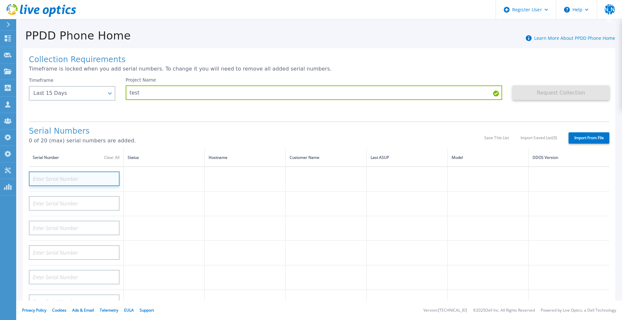
click at [89, 180] on input at bounding box center [74, 179] width 91 height 15
paste input "CRK00224214172"
type input "CRK00224214172"
click at [202, 121] on div "Collection Requirements Timeframe is locked when you add serial numbers. To cha…" at bounding box center [319, 231] width 592 height 366
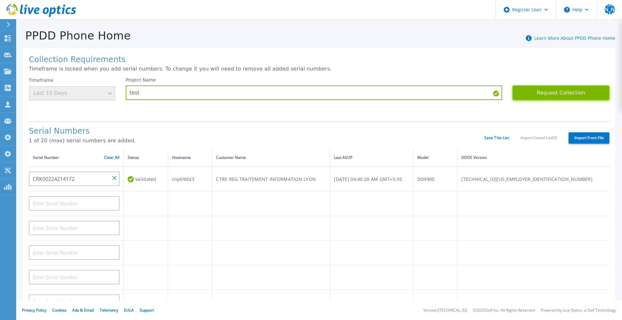
click at [562, 91] on button "Request Collection" at bounding box center [561, 93] width 97 height 15
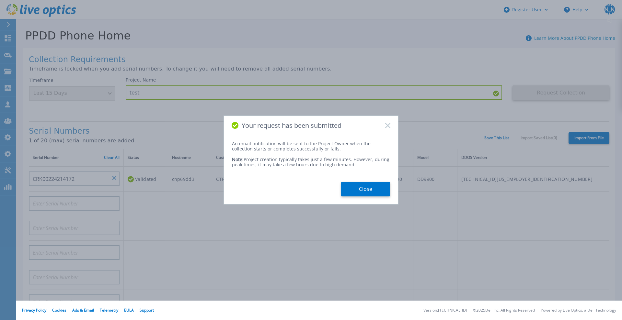
click at [386, 123] on icon at bounding box center [387, 125] width 5 height 5
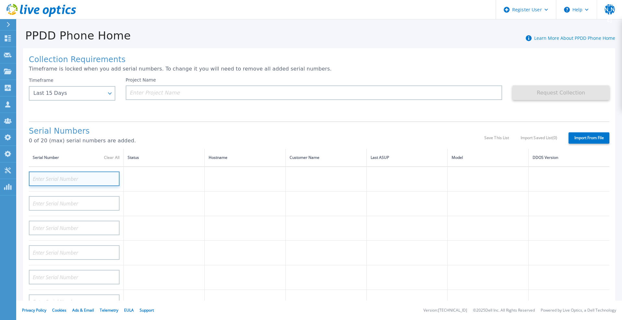
click at [79, 181] on input at bounding box center [74, 179] width 91 height 15
click at [57, 9] on icon at bounding box center [41, 10] width 70 height 13
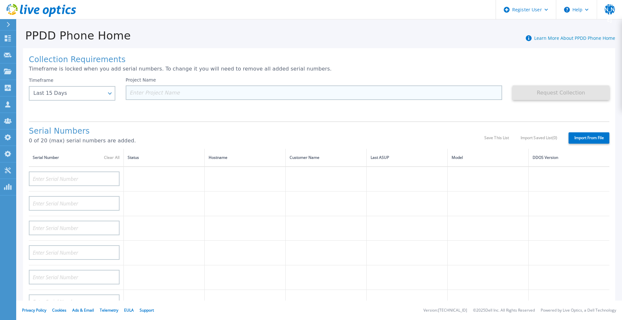
click at [147, 96] on input at bounding box center [314, 93] width 377 height 15
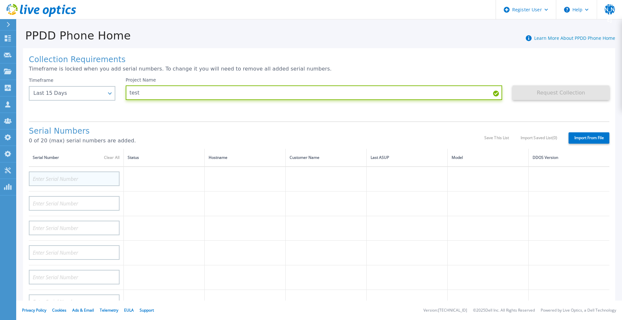
type input "test"
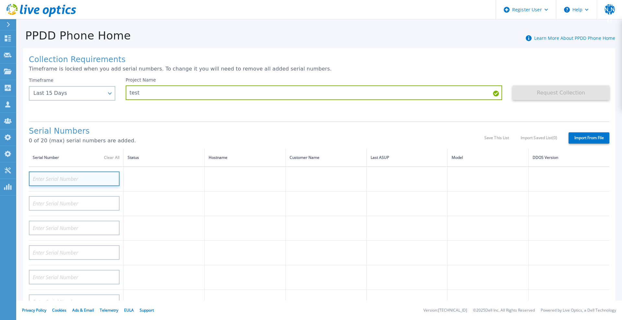
click at [92, 177] on input at bounding box center [74, 179] width 91 height 15
paste input "APX00232004278"
type input "APX00232004278"
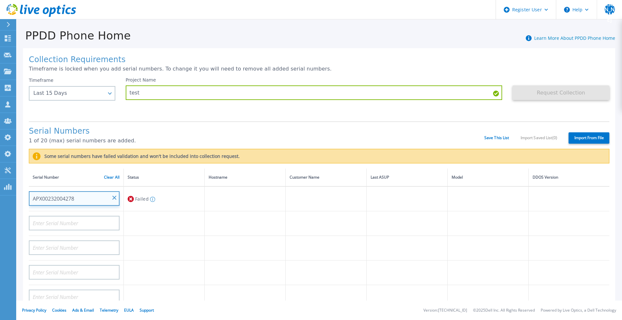
click at [114, 196] on input "APX00232004278" at bounding box center [74, 198] width 91 height 15
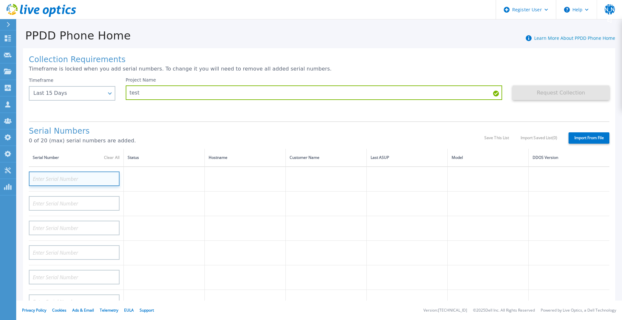
click at [90, 182] on input at bounding box center [74, 179] width 91 height 15
paste input "APX00232004278"
type input "APX00232004278"
click at [198, 126] on div "Serial Numbers 0 of 20 (max) serial numbers are added. Save This List Import Sa…" at bounding box center [319, 135] width 581 height 28
drag, startPoint x: 116, startPoint y: 197, endPoint x: 109, endPoint y: 201, distance: 7.6
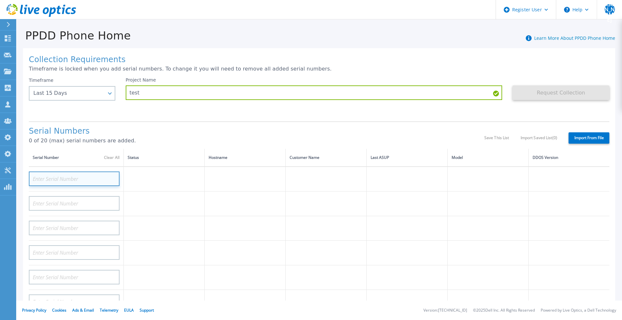
click at [91, 181] on input at bounding box center [74, 179] width 91 height 15
paste input "CRK00224214172"
type input "CRK00224214172"
click at [176, 130] on h1 "Serial Numbers" at bounding box center [256, 131] width 455 height 9
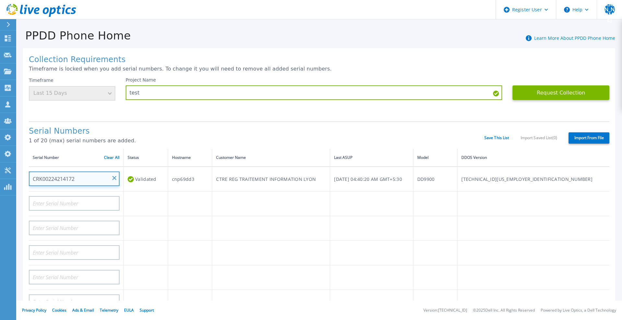
drag, startPoint x: 83, startPoint y: 179, endPoint x: 31, endPoint y: 182, distance: 51.9
click at [31, 182] on input "CRK00224214172" at bounding box center [74, 179] width 91 height 15
click at [551, 91] on button "Request Collection" at bounding box center [561, 93] width 97 height 15
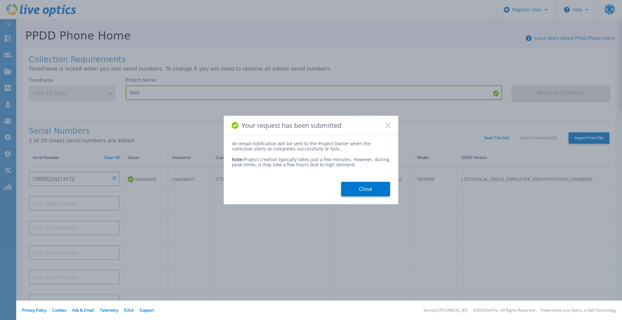
click at [388, 125] on rect at bounding box center [388, 126] width 6 height 6
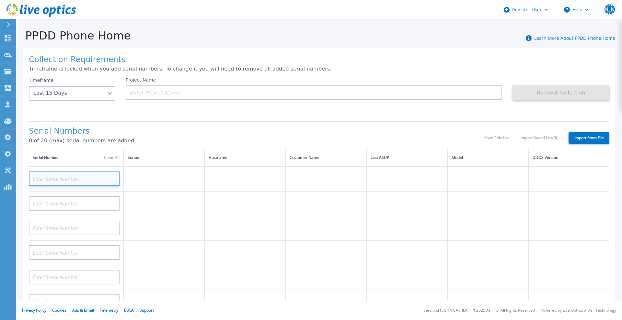
click at [88, 182] on input at bounding box center [74, 179] width 91 height 15
paste input "CRK00224214172"
type input "CRK00224214172"
click at [181, 138] on p "0 of 20 (max) serial numbers are added." at bounding box center [256, 141] width 455 height 6
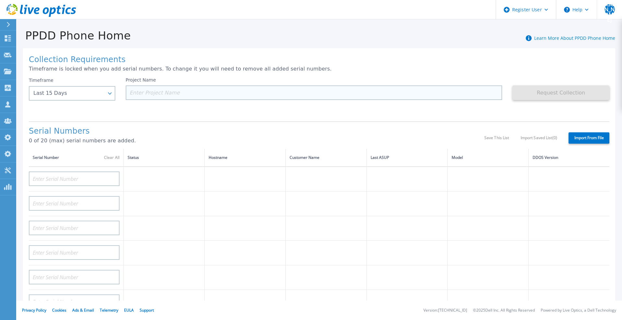
click at [155, 96] on input at bounding box center [314, 93] width 377 height 15
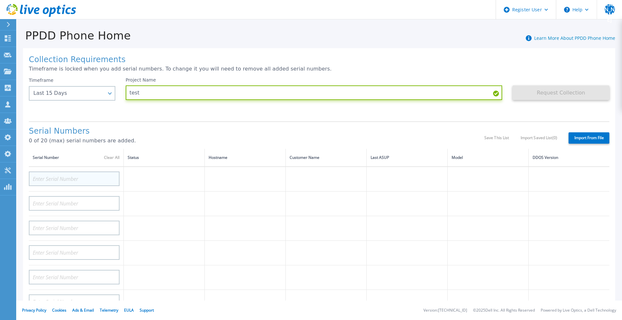
type input "test"
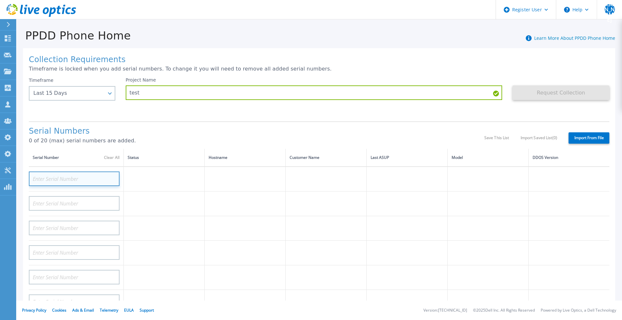
click at [82, 180] on input at bounding box center [74, 179] width 91 height 15
paste input "APX00232004278"
type input "APX00232004278"
click at [92, 174] on input at bounding box center [74, 179] width 91 height 15
paste input "APX00232004278"
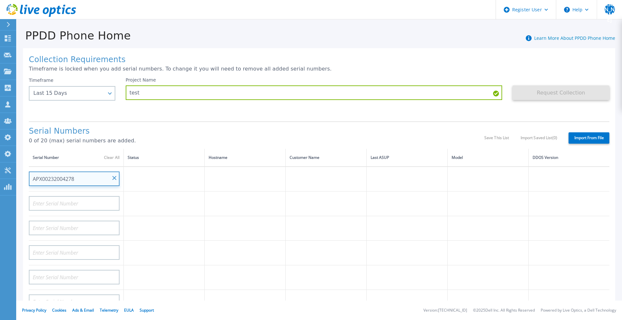
type input "APX00232004278"
click at [202, 136] on h1 "Serial Numbers" at bounding box center [256, 131] width 455 height 9
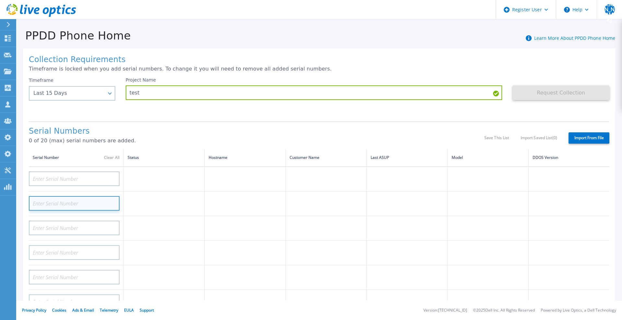
click at [95, 202] on input at bounding box center [74, 203] width 91 height 15
paste input "CRK00224214172"
type input "CRK00224214172"
click at [176, 138] on p "0 of 20 (max) serial numbers are added." at bounding box center [256, 141] width 455 height 6
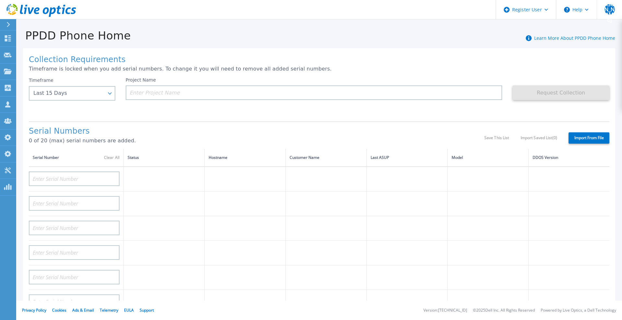
drag, startPoint x: 174, startPoint y: 97, endPoint x: 172, endPoint y: 107, distance: 10.2
click at [174, 97] on input at bounding box center [314, 93] width 377 height 15
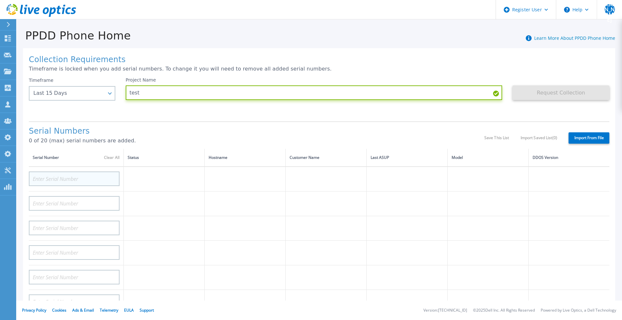
type input "test"
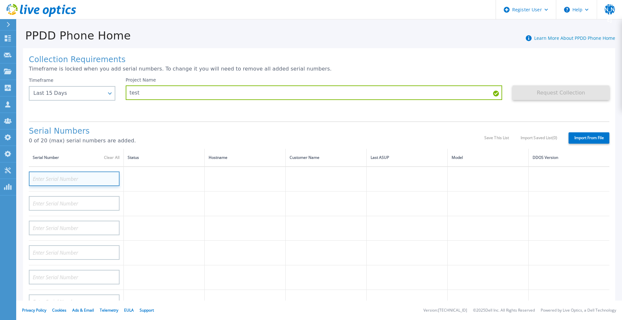
click at [83, 181] on input at bounding box center [74, 179] width 91 height 15
paste input "APX00232004278"
type input "APX00232004278"
click at [93, 180] on input at bounding box center [74, 179] width 91 height 15
paste input "APX00232004278"
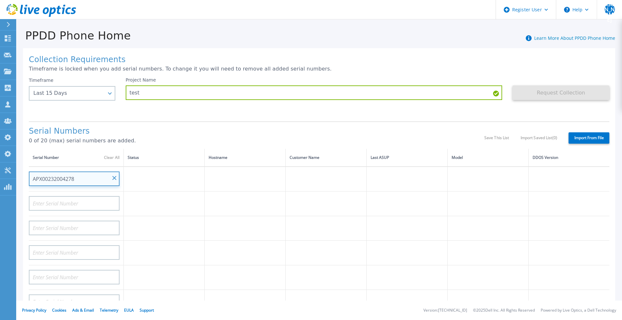
type input "APX00232004278"
click at [246, 45] on div "Collection Requirements Timeframe is locked when you add serial numbers. To cha…" at bounding box center [319, 228] width 606 height 373
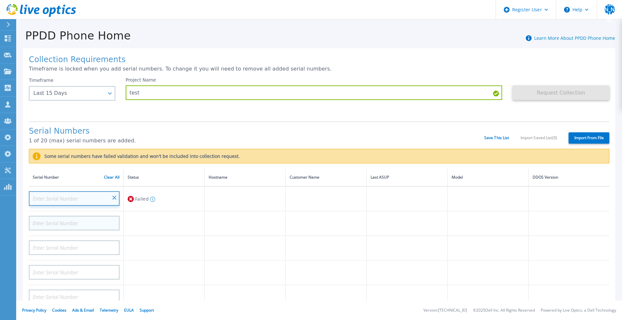
drag, startPoint x: 115, startPoint y: 197, endPoint x: 111, endPoint y: 198, distance: 3.8
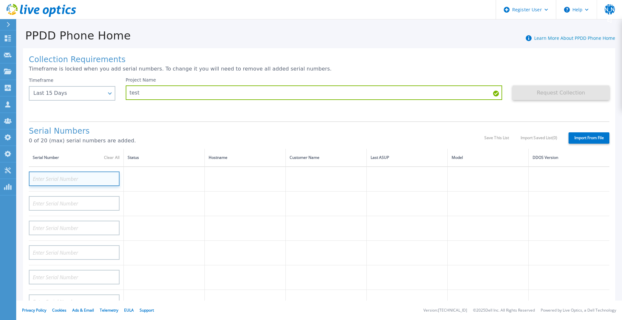
click at [82, 180] on input at bounding box center [74, 179] width 91 height 15
paste input "CRK00224214172"
type input "CRK00224214172"
click at [246, 130] on h1 "Serial Numbers" at bounding box center [256, 131] width 455 height 9
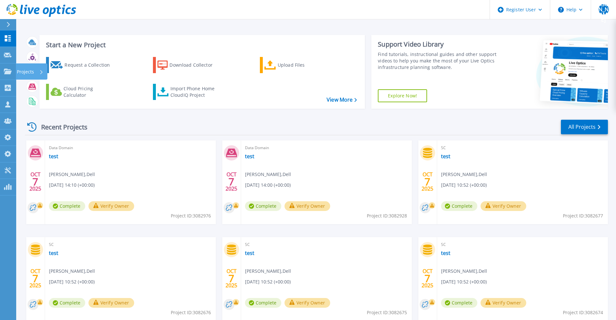
drag, startPoint x: 10, startPoint y: 75, endPoint x: 42, endPoint y: 71, distance: 32.3
click at [42, 71] on icon at bounding box center [41, 72] width 3 height 4
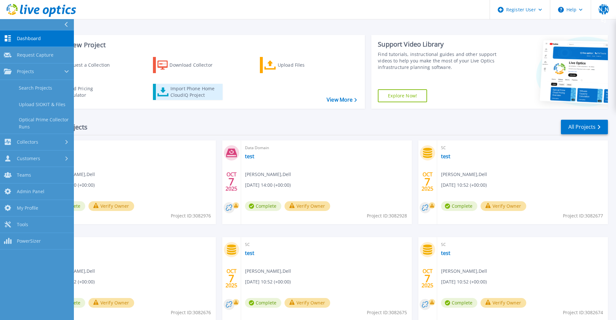
click at [195, 84] on link "Import Phone Home CloudIQ Project" at bounding box center [188, 92] width 70 height 16
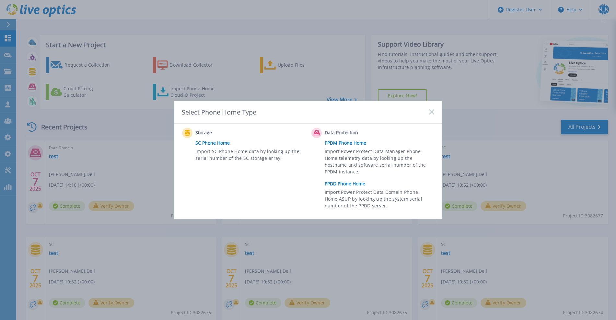
click at [343, 142] on link "PPDM Phone Home" at bounding box center [381, 143] width 113 height 10
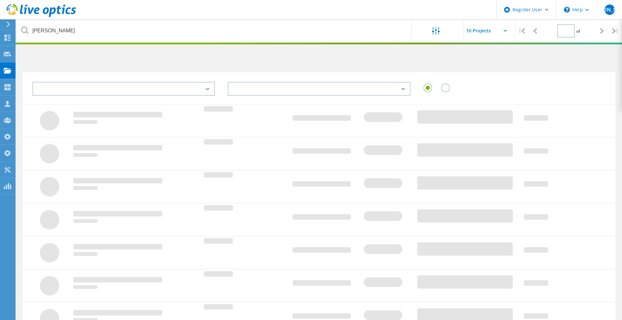
type input "1"
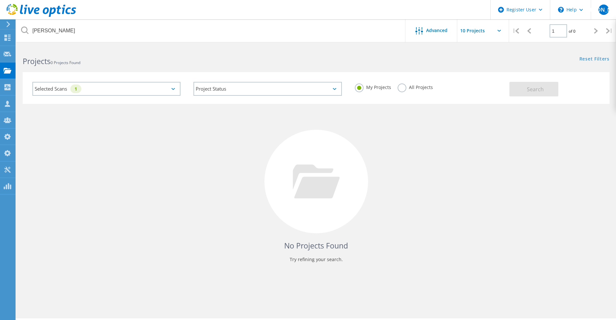
click at [113, 83] on div "Selected Scans 1" at bounding box center [106, 89] width 148 height 14
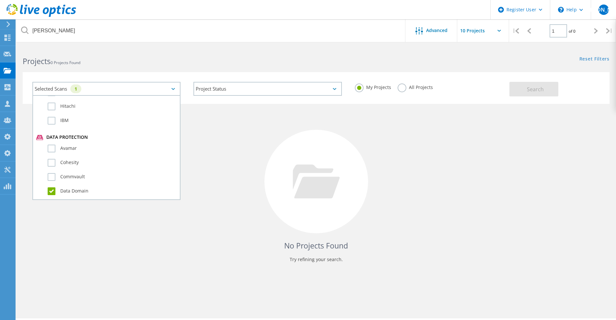
scroll to position [364, 0]
click at [52, 154] on label "Data Domain" at bounding box center [112, 151] width 129 height 8
click at [0, 0] on input "Data Domain" at bounding box center [0, 0] width 0 height 0
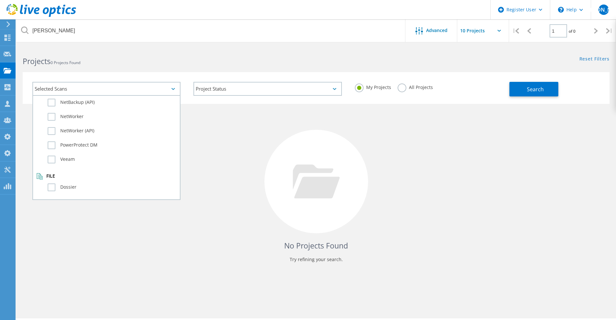
scroll to position [18, 0]
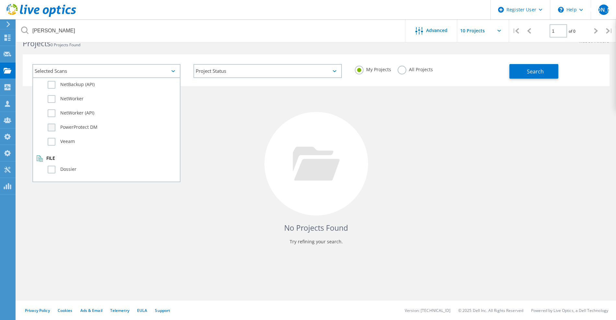
click at [53, 128] on label "PowerProtect DM" at bounding box center [112, 128] width 129 height 8
click at [0, 0] on input "PowerProtect DM" at bounding box center [0, 0] width 0 height 0
click at [399, 72] on label "All Projects" at bounding box center [414, 69] width 35 height 6
click at [0, 0] on input "All Projects" at bounding box center [0, 0] width 0 height 0
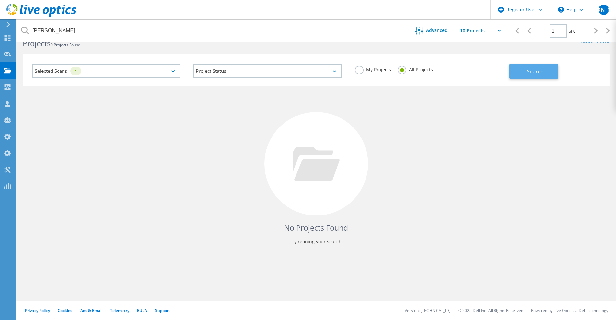
click at [527, 67] on button "Search" at bounding box center [533, 71] width 49 height 15
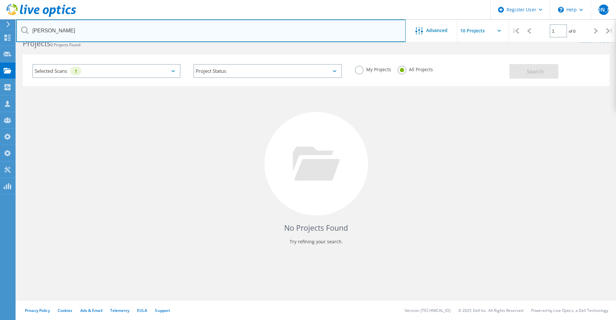
click at [46, 30] on input "gerry" at bounding box center [210, 30] width 389 height 23
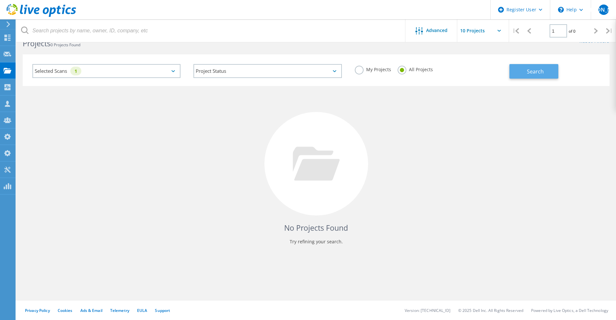
click at [531, 78] on button "Search" at bounding box center [533, 71] width 49 height 15
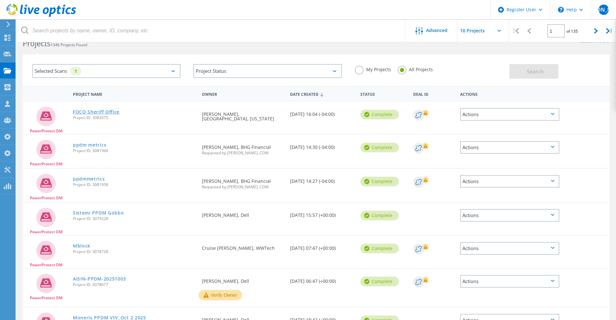
click at [101, 113] on link "FOCO Sheriff Office" at bounding box center [96, 112] width 47 height 5
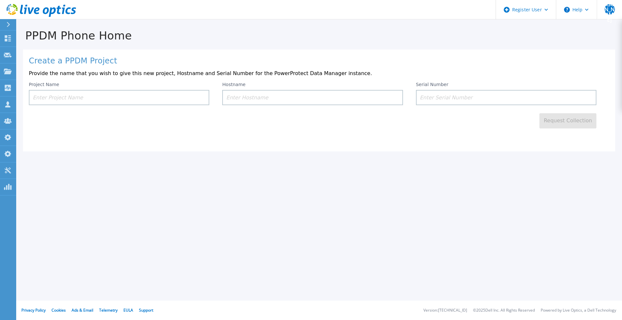
click at [444, 100] on input at bounding box center [506, 97] width 180 height 15
paste input "ELMPPD04232V3V"
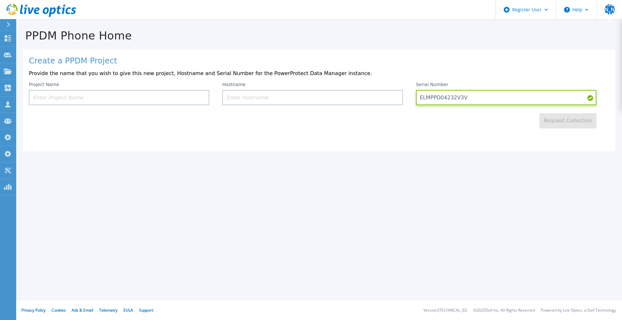
type input "ELMPPD04232V3V"
click at [297, 99] on input at bounding box center [312, 97] width 180 height 15
paste input "svs3122bdc"
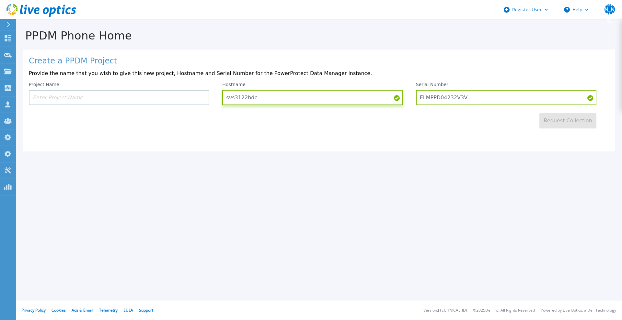
type input "svs3122bdc"
click at [156, 94] on input at bounding box center [119, 97] width 180 height 15
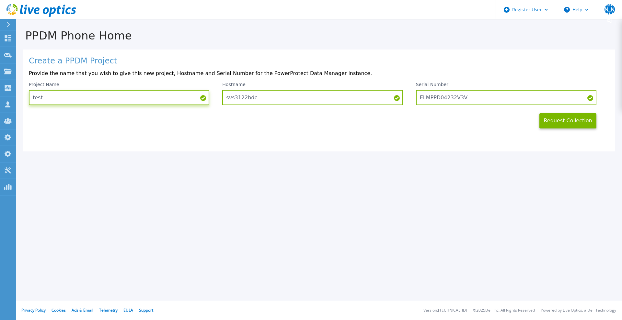
type input "test"
click at [565, 122] on button "Request Collection" at bounding box center [567, 120] width 57 height 15
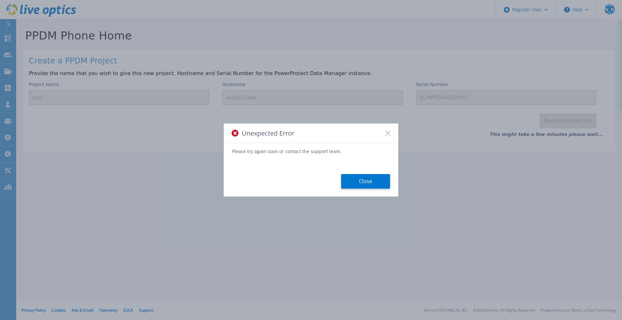
click at [388, 132] on rect at bounding box center [388, 134] width 6 height 6
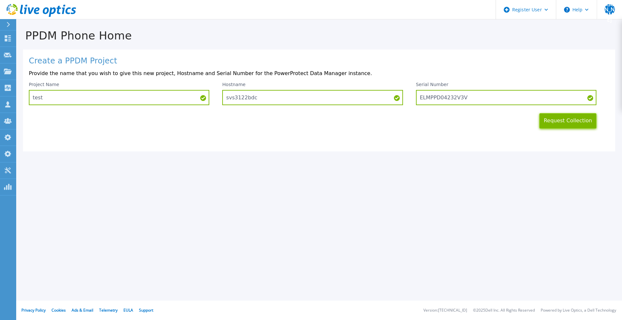
click at [577, 125] on button "Request Collection" at bounding box center [567, 120] width 57 height 15
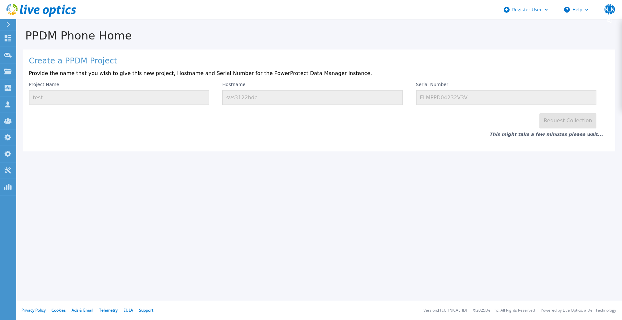
click at [218, 99] on div "Project Name test Hostname svs3122bdc Serial Number ELMPPD04232V3V" at bounding box center [319, 93] width 581 height 23
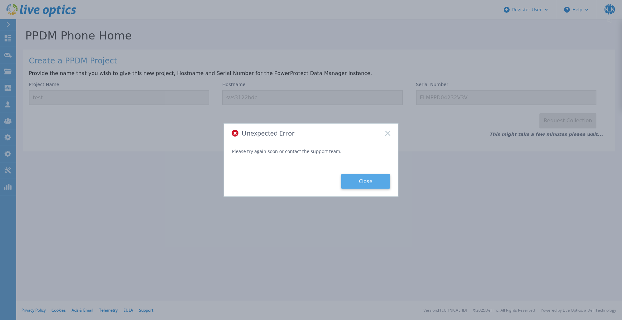
click at [363, 186] on button "Close" at bounding box center [365, 181] width 49 height 15
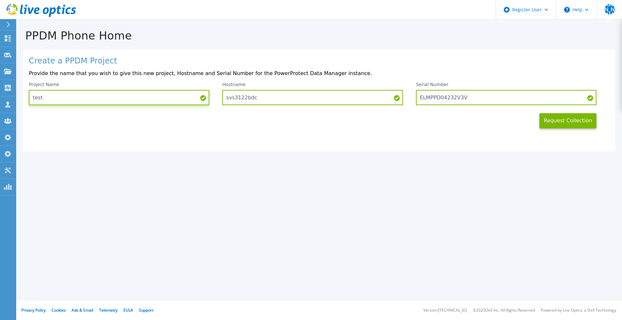
click at [91, 101] on input "test" at bounding box center [119, 97] width 180 height 15
click at [562, 122] on button "Request Collection" at bounding box center [567, 120] width 57 height 15
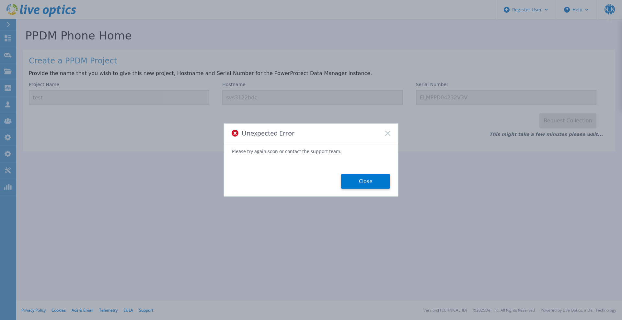
drag, startPoint x: 354, startPoint y: 181, endPoint x: 357, endPoint y: 60, distance: 120.6
click at [354, 181] on button "Close" at bounding box center [365, 181] width 49 height 15
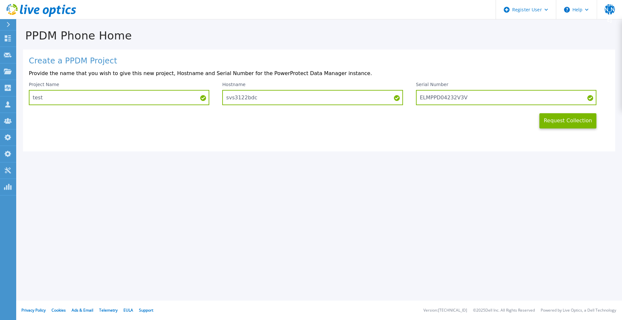
click at [353, 37] on h1 "PPDM Phone Home" at bounding box center [319, 35] width 606 height 13
drag, startPoint x: 566, startPoint y: 121, endPoint x: 561, endPoint y: 120, distance: 4.6
click at [566, 121] on button "Request Collection" at bounding box center [567, 120] width 57 height 15
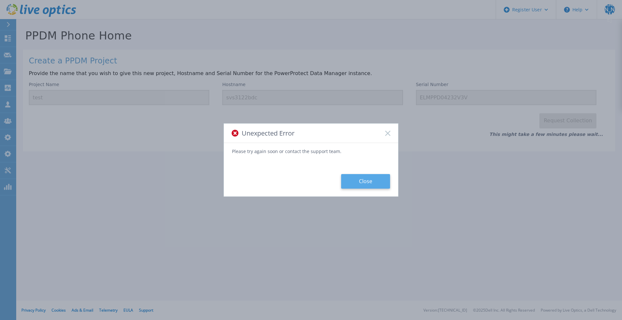
click at [370, 184] on button "Close" at bounding box center [365, 181] width 49 height 15
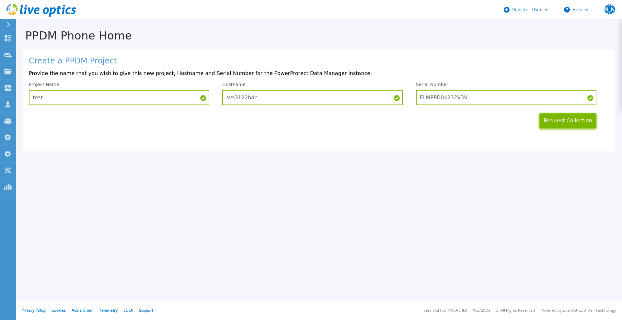
click at [556, 123] on button "Request Collection" at bounding box center [567, 120] width 57 height 15
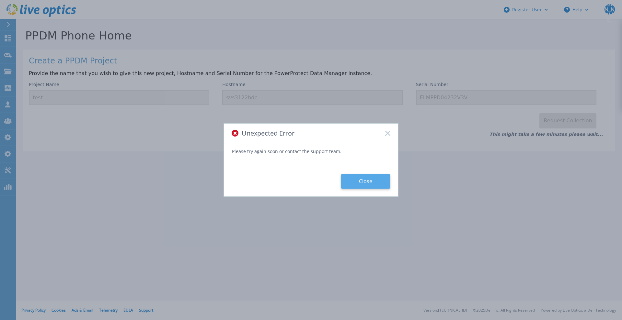
click at [371, 180] on button "Close" at bounding box center [365, 181] width 49 height 15
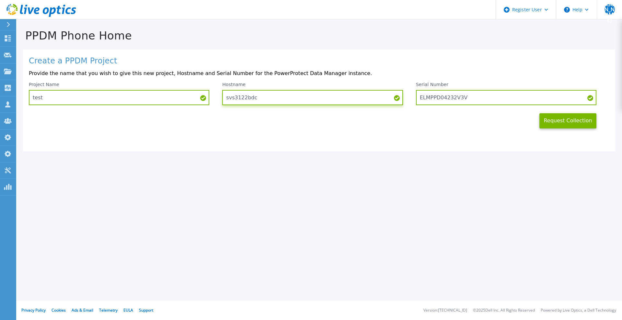
drag, startPoint x: 259, startPoint y: 102, endPoint x: 216, endPoint y: 102, distance: 42.8
click at [216, 102] on div "Project Name test Hostname svs3122bdc Serial Number ELMPPD04232V3V" at bounding box center [319, 93] width 581 height 23
drag, startPoint x: 550, startPoint y: 127, endPoint x: 256, endPoint y: 46, distance: 305.0
click at [551, 127] on button "Request Collection" at bounding box center [567, 120] width 57 height 15
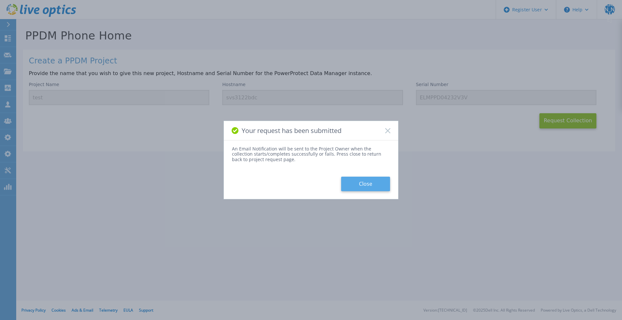
click at [381, 185] on button "Close" at bounding box center [365, 184] width 49 height 15
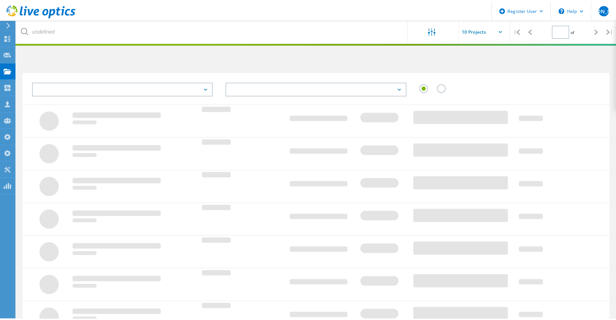
scroll to position [18, 0]
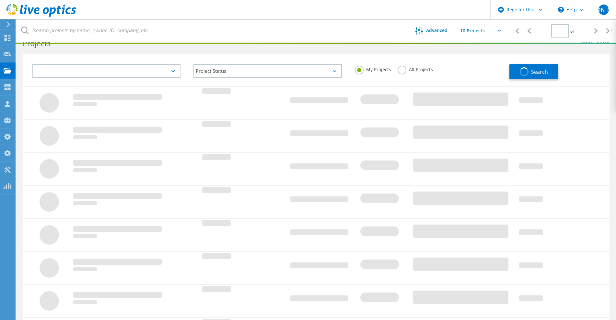
type input "1"
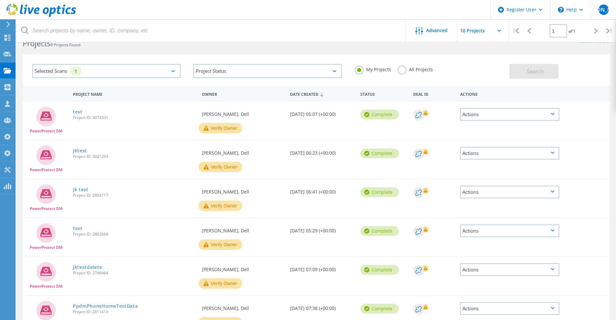
scroll to position [0, 0]
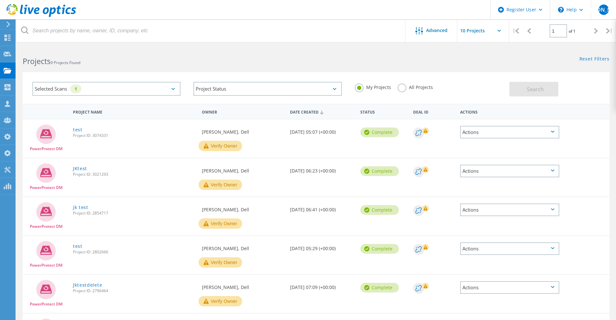
drag, startPoint x: 76, startPoint y: 132, endPoint x: 76, endPoint y: 137, distance: 5.2
click at [76, 132] on link "test" at bounding box center [78, 130] width 10 height 5
click at [77, 168] on link "JKtest" at bounding box center [80, 169] width 14 height 5
click at [76, 207] on link "jk test" at bounding box center [81, 207] width 16 height 5
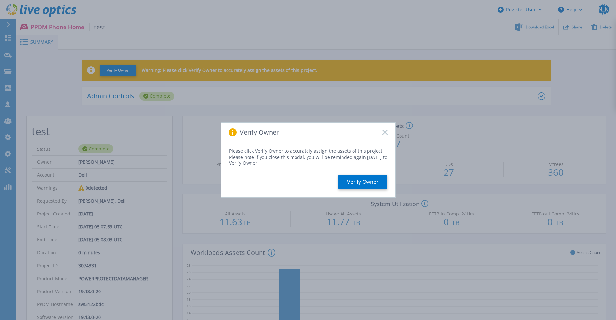
scroll to position [121, 0]
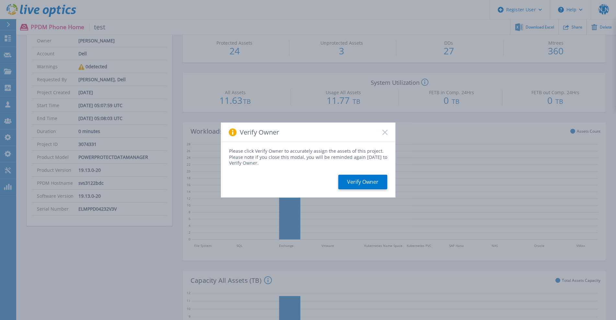
click at [382, 133] on div "Verify Owner" at bounding box center [308, 132] width 174 height 19
click at [384, 134] on icon at bounding box center [384, 132] width 5 height 5
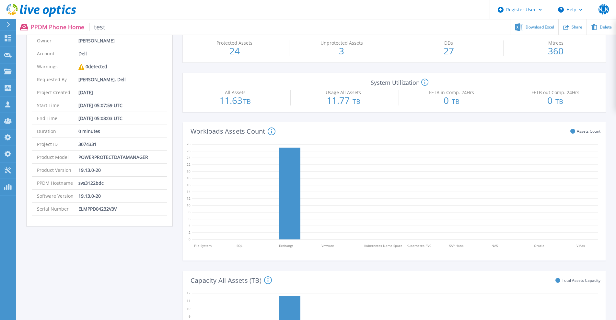
click at [111, 209] on p "ELMPPD04232V3V" at bounding box center [97, 209] width 38 height 13
click at [108, 207] on p "ELMPPD04232V3V" at bounding box center [97, 209] width 38 height 13
copy p "ELMPPD04232V3V"
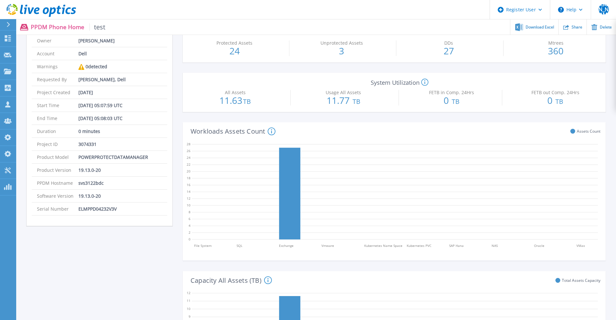
click at [85, 185] on p "svs3122bdc" at bounding box center [90, 183] width 25 height 13
copy p "svs3122bdc"
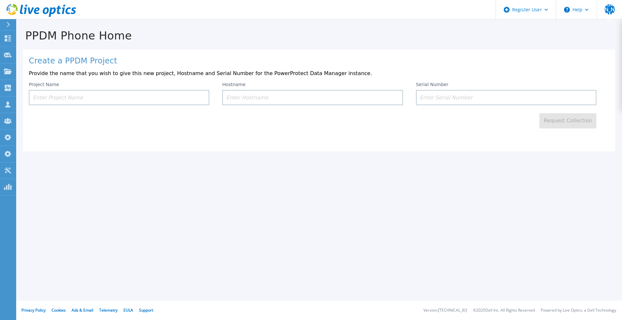
click at [438, 104] on input at bounding box center [506, 97] width 180 height 15
paste input "ELMPPD04232V3V"
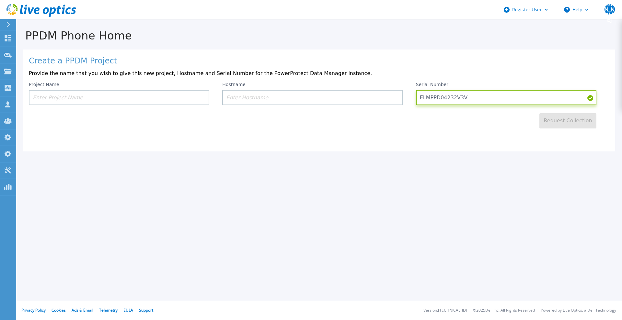
type input "ELMPPD04232V3V"
click at [231, 96] on input at bounding box center [312, 97] width 180 height 15
paste input "svs3122bdc"
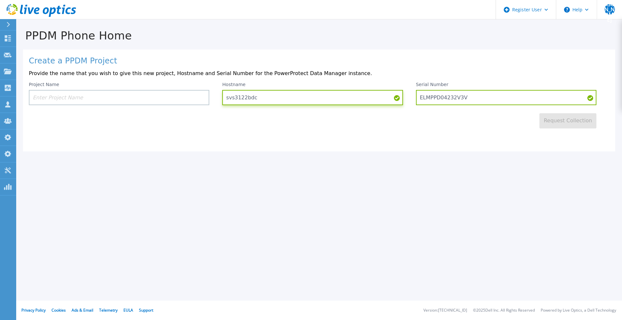
type input "svs3122bdc"
click at [96, 102] on input at bounding box center [119, 97] width 180 height 15
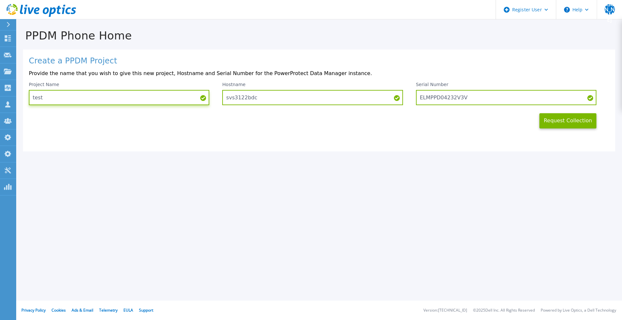
type input "test"
click at [561, 121] on button "Request Collection" at bounding box center [567, 120] width 57 height 15
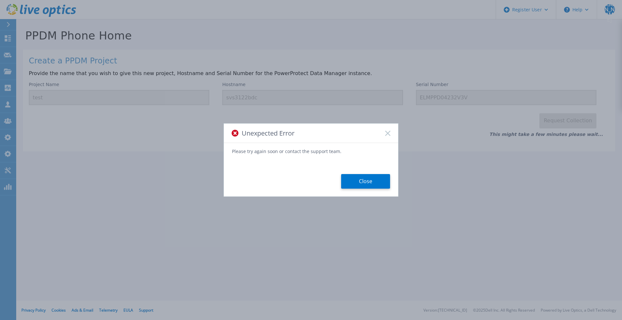
drag, startPoint x: 372, startPoint y: 183, endPoint x: 265, endPoint y: 155, distance: 111.2
click at [372, 184] on button "Close" at bounding box center [365, 181] width 49 height 15
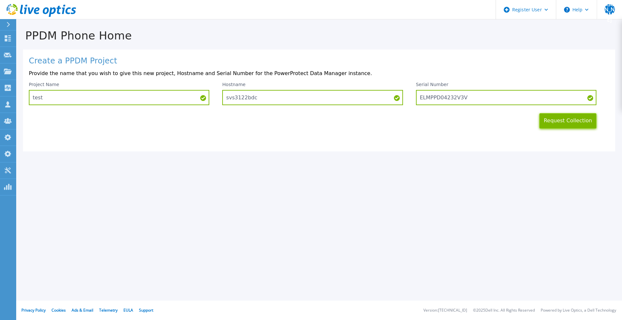
drag, startPoint x: 565, startPoint y: 122, endPoint x: 459, endPoint y: 75, distance: 116.5
click at [565, 122] on button "Request Collection" at bounding box center [567, 120] width 57 height 15
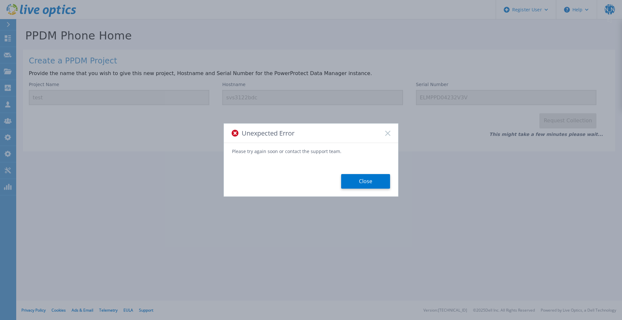
drag, startPoint x: 374, startPoint y: 183, endPoint x: 394, endPoint y: 186, distance: 19.9
click at [379, 185] on button "Close" at bounding box center [365, 181] width 49 height 15
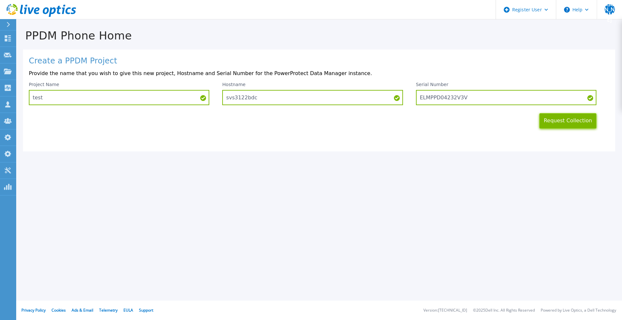
click at [573, 126] on button "Request Collection" at bounding box center [567, 120] width 57 height 15
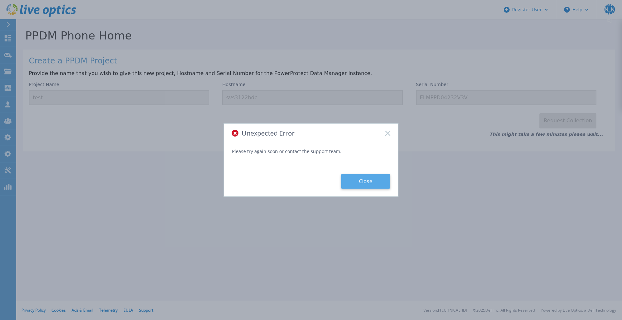
click at [353, 184] on button "Close" at bounding box center [365, 181] width 49 height 15
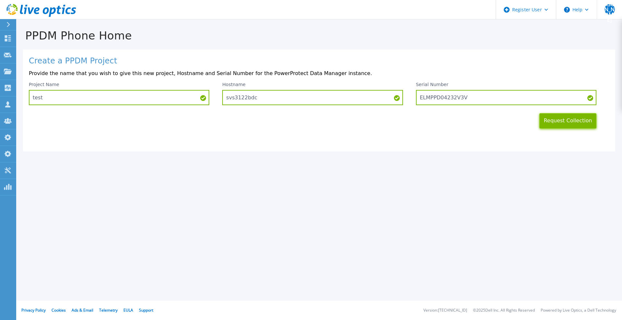
click at [562, 122] on button "Request Collection" at bounding box center [567, 120] width 57 height 15
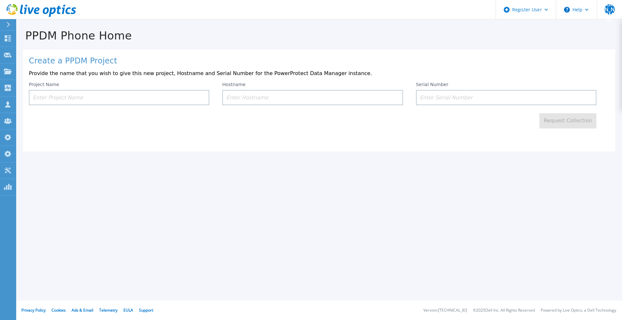
click at [477, 99] on input at bounding box center [506, 97] width 180 height 15
paste input "ELMPPD04232V3V"
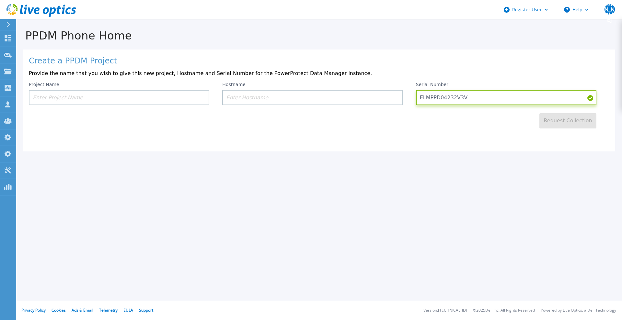
type input "ELMPPD04232V3V"
click at [252, 98] on input at bounding box center [312, 97] width 180 height 15
paste input "svs3122bdc"
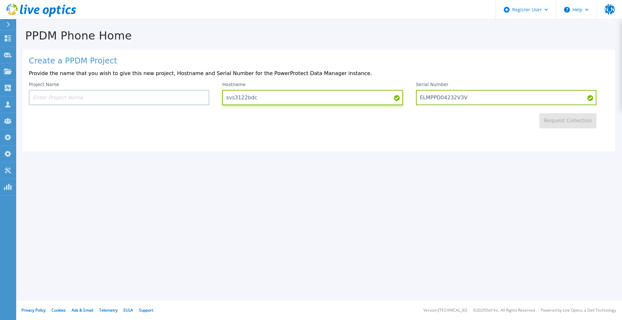
type input "svs3122bdc"
click at [103, 93] on input at bounding box center [119, 97] width 180 height 15
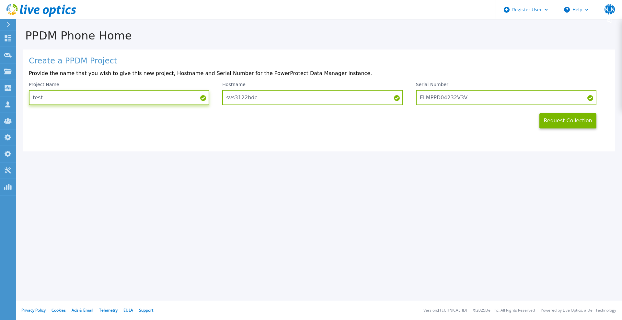
type input "test"
drag, startPoint x: 560, startPoint y: 125, endPoint x: 442, endPoint y: 76, distance: 127.8
click at [560, 125] on button "Request Collection" at bounding box center [567, 120] width 57 height 15
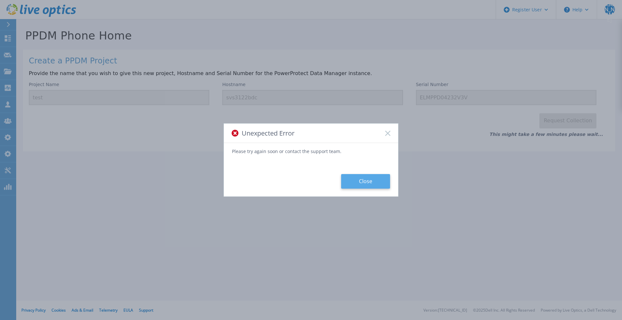
click at [354, 183] on button "Close" at bounding box center [365, 181] width 49 height 15
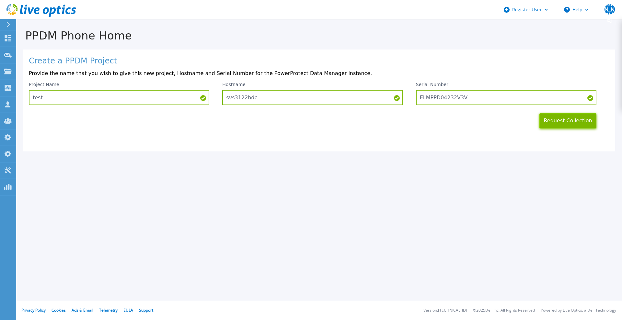
click at [549, 117] on button "Request Collection" at bounding box center [567, 120] width 57 height 15
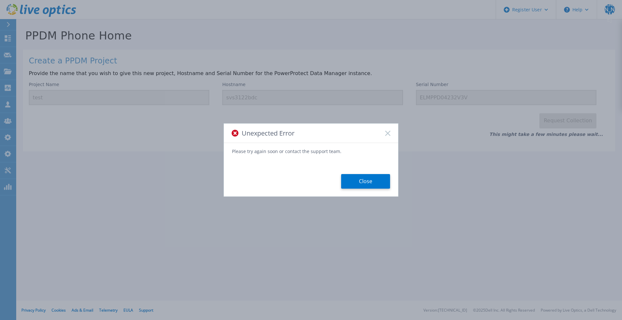
drag, startPoint x: 368, startPoint y: 182, endPoint x: 575, endPoint y: 158, distance: 208.1
click at [370, 182] on button "Close" at bounding box center [365, 181] width 49 height 15
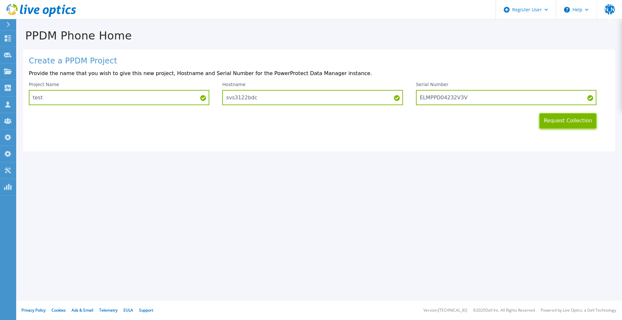
click at [575, 128] on button "Request Collection" at bounding box center [567, 120] width 57 height 15
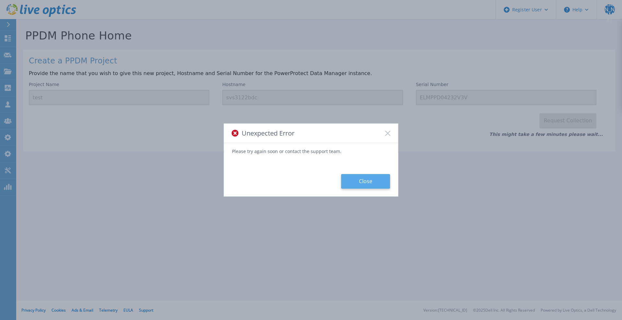
click at [363, 185] on button "Close" at bounding box center [365, 181] width 49 height 15
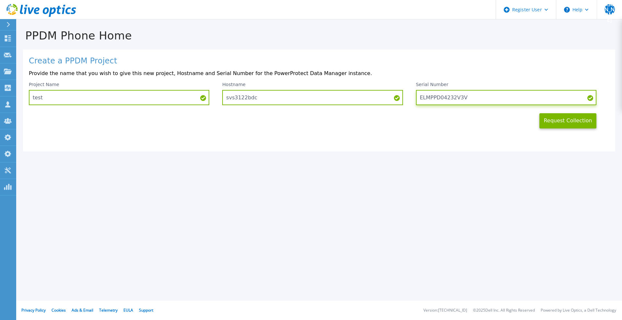
drag, startPoint x: 468, startPoint y: 98, endPoint x: 419, endPoint y: 105, distance: 50.1
click at [419, 105] on input "ELMPPD04232V3V" at bounding box center [506, 97] width 180 height 15
click at [567, 125] on button "Request Collection" at bounding box center [567, 120] width 57 height 15
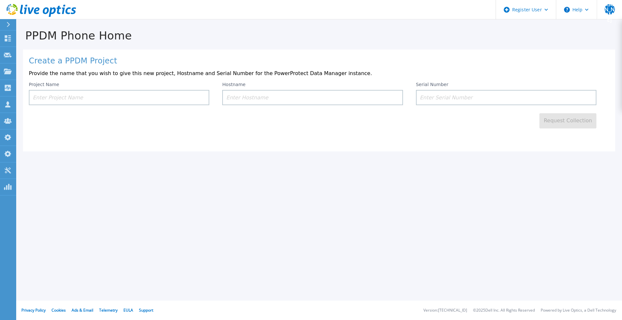
click at [444, 95] on input at bounding box center [506, 97] width 180 height 15
paste input "ELMPPD04232V3V"
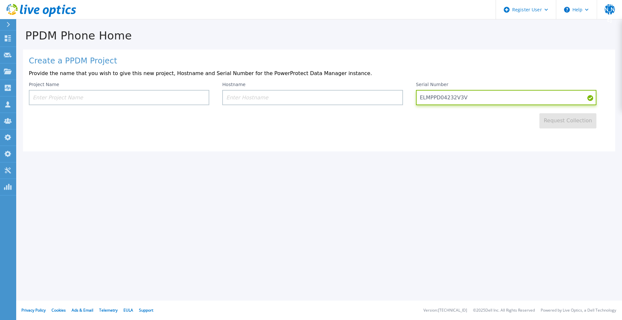
type input "ELMPPD04232V3V"
click at [242, 102] on input at bounding box center [312, 97] width 180 height 15
paste input "svs3122bdc"
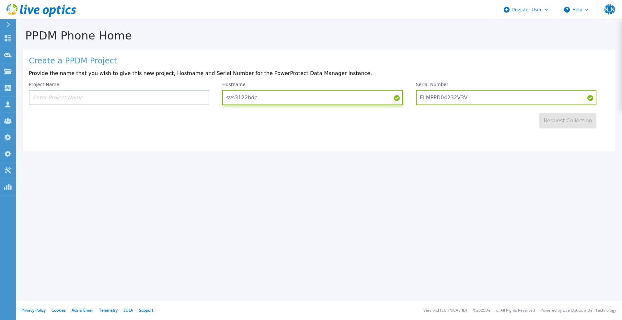
type input "svs3122bdc"
click at [123, 97] on input at bounding box center [119, 97] width 180 height 15
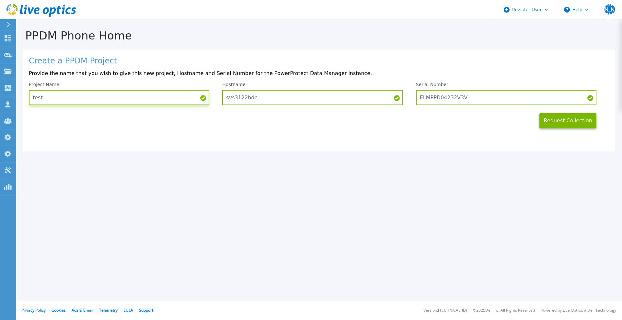
type input "test"
click at [547, 124] on button "Request Collection" at bounding box center [567, 120] width 57 height 15
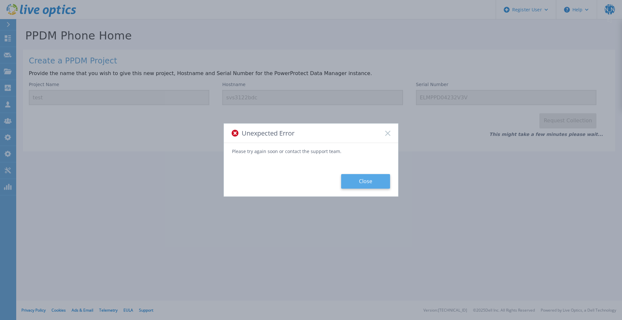
click at [367, 179] on button "Close" at bounding box center [365, 181] width 49 height 15
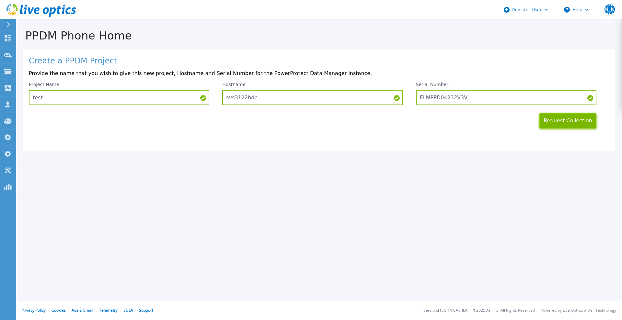
click at [558, 124] on button "Request Collection" at bounding box center [567, 120] width 57 height 15
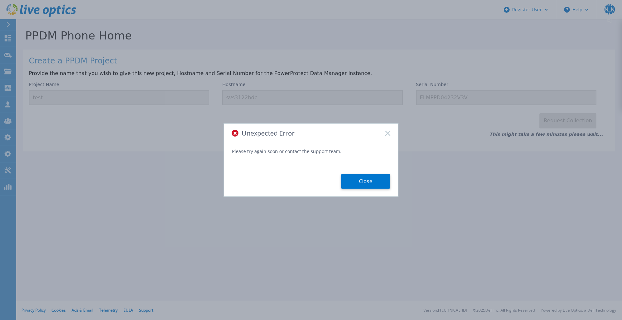
click at [380, 185] on button "Close" at bounding box center [365, 181] width 49 height 15
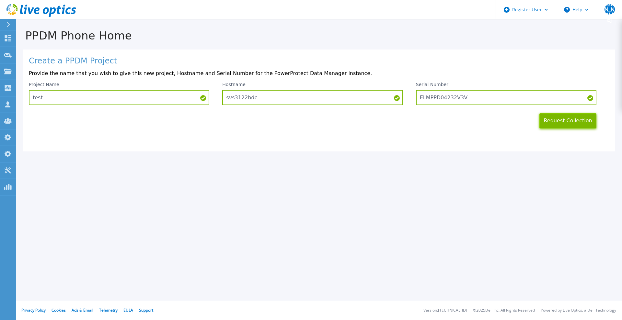
click at [551, 126] on button "Request Collection" at bounding box center [567, 120] width 57 height 15
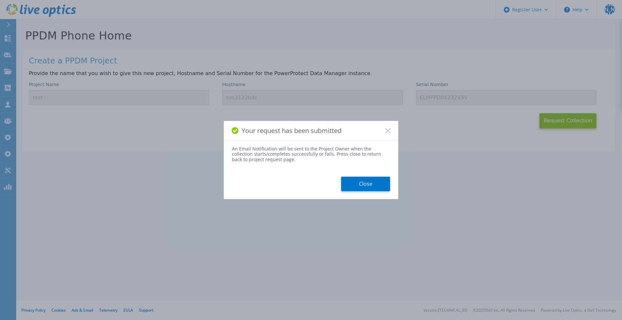
drag, startPoint x: 362, startPoint y: 184, endPoint x: 304, endPoint y: 111, distance: 93.6
click at [362, 185] on button "Close" at bounding box center [365, 184] width 49 height 15
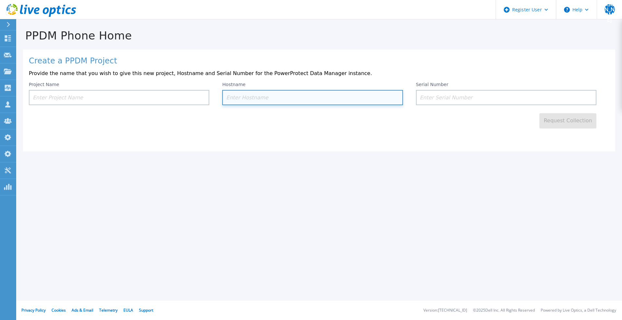
click at [247, 100] on input at bounding box center [312, 97] width 180 height 15
paste input "svs3122bdc"
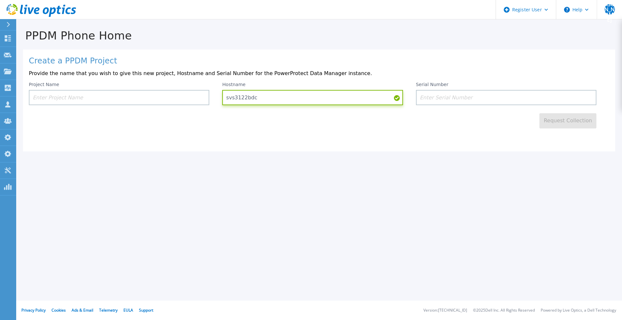
type input "svs3122bdc"
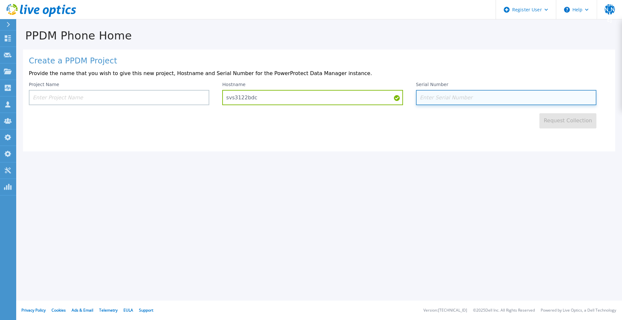
drag, startPoint x: 431, startPoint y: 101, endPoint x: 407, endPoint y: 103, distance: 23.4
click at [430, 102] on input at bounding box center [506, 97] width 180 height 15
paste input "ELMPPD04232V3V"
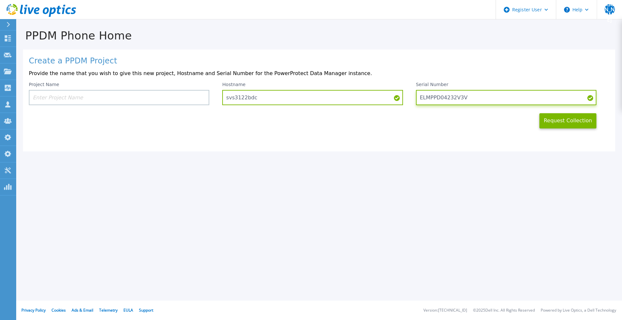
type input "ELMPPD04232V3V"
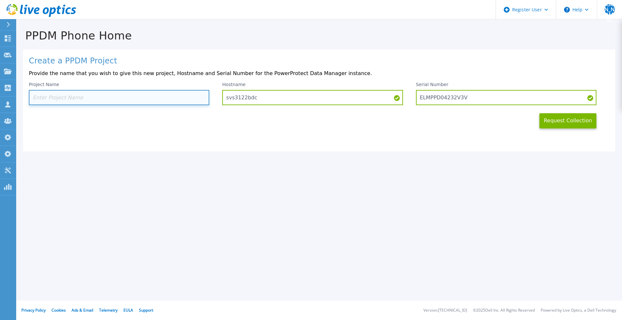
click at [147, 105] on input at bounding box center [119, 97] width 180 height 15
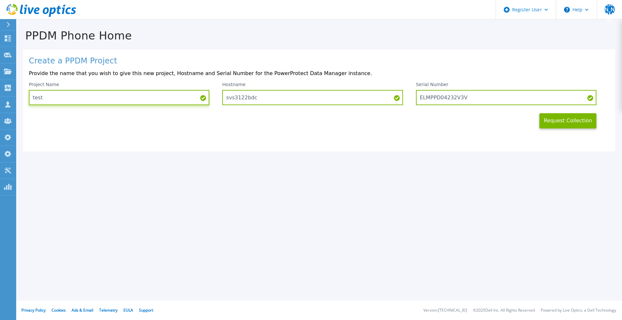
type input "test"
click at [583, 128] on button "Request Collection" at bounding box center [567, 120] width 57 height 15
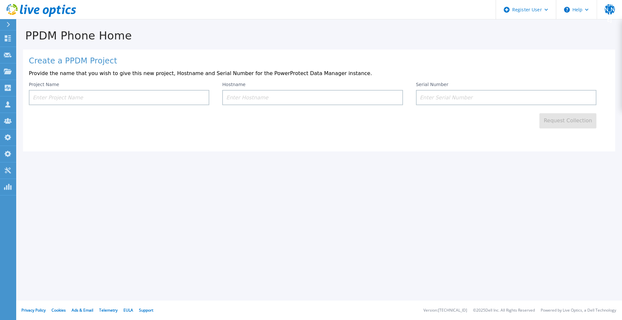
click at [467, 99] on input at bounding box center [506, 97] width 180 height 15
paste input "ELMPPD04232V3V"
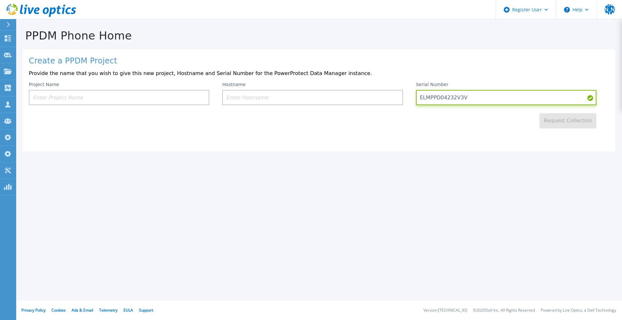
type input "ELMPPD04232V3V"
click at [253, 99] on input at bounding box center [312, 97] width 180 height 15
paste input "svs3122bdc"
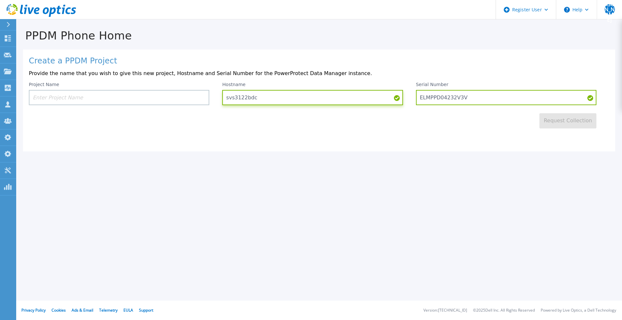
type input "svs3122bdc"
click at [159, 104] on input at bounding box center [119, 97] width 180 height 15
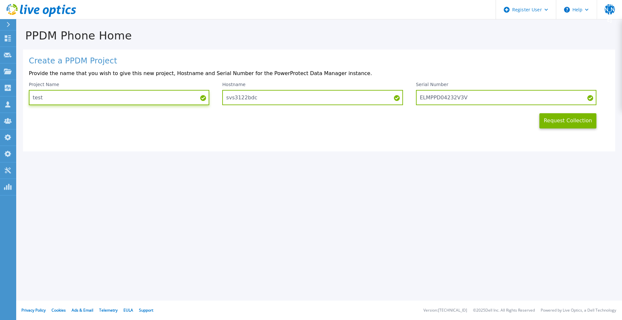
type input "test"
click at [549, 122] on button "Request Collection" at bounding box center [567, 120] width 57 height 15
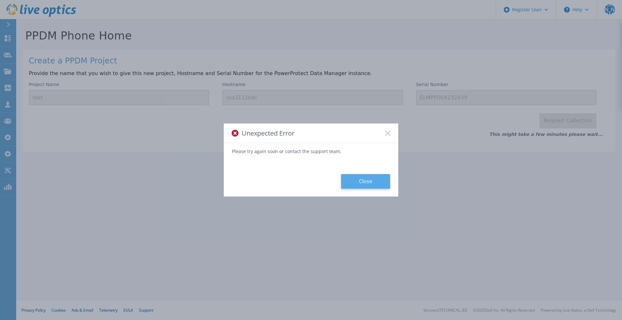
drag, startPoint x: 357, startPoint y: 183, endPoint x: 275, endPoint y: 49, distance: 157.2
click at [356, 182] on button "Close" at bounding box center [365, 181] width 49 height 15
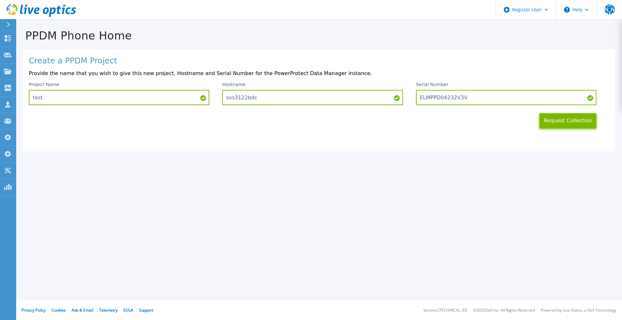
click at [559, 126] on button "Request Collection" at bounding box center [567, 120] width 57 height 15
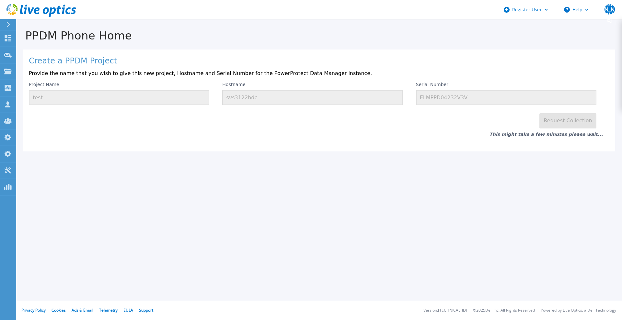
click at [354, 23] on div "PPDM Phone Home Create a PPDM Project Provide the name that you wish to give th…" at bounding box center [319, 86] width 606 height 132
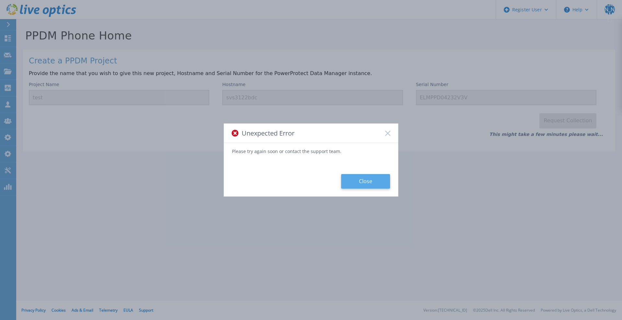
click at [385, 176] on button "Close" at bounding box center [365, 181] width 49 height 15
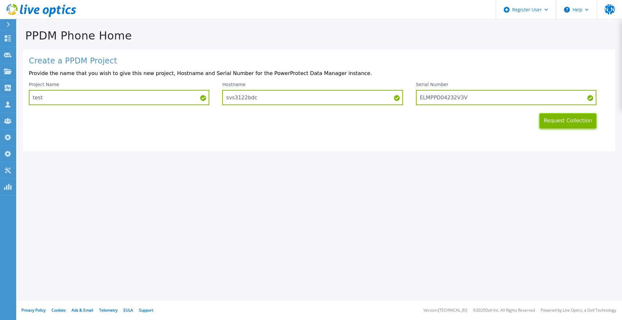
click at [566, 127] on button "Request Collection" at bounding box center [567, 120] width 57 height 15
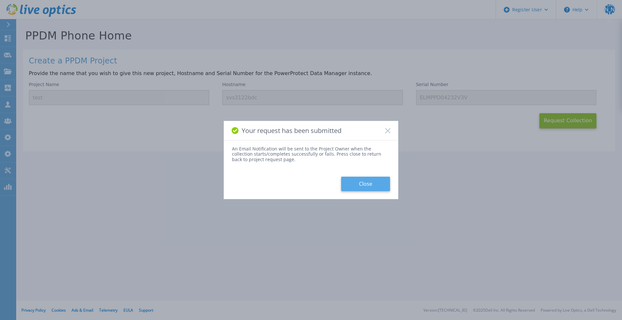
click at [371, 185] on button "Close" at bounding box center [365, 184] width 49 height 15
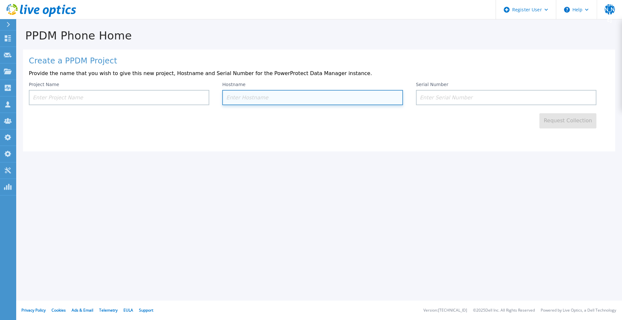
click at [271, 102] on input at bounding box center [312, 97] width 180 height 15
paste input "svs3122bdc"
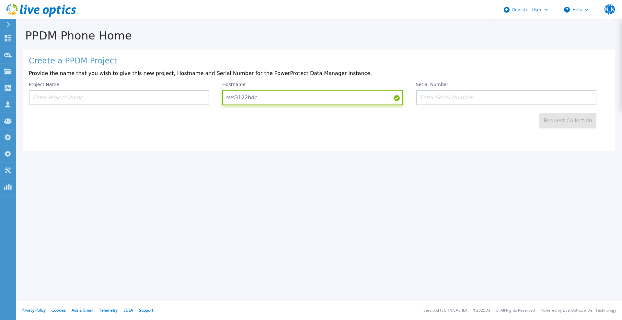
type input "svs3122bdc"
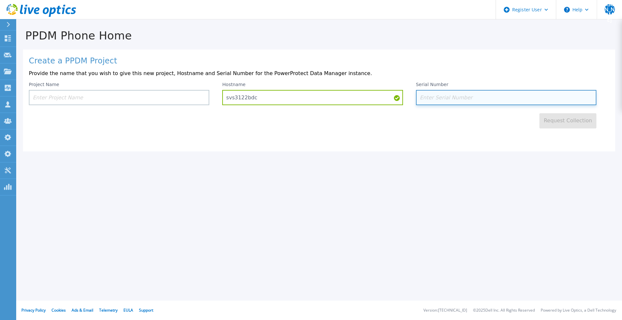
click at [426, 94] on input at bounding box center [506, 97] width 180 height 15
paste input "ELMPPD04232V3V"
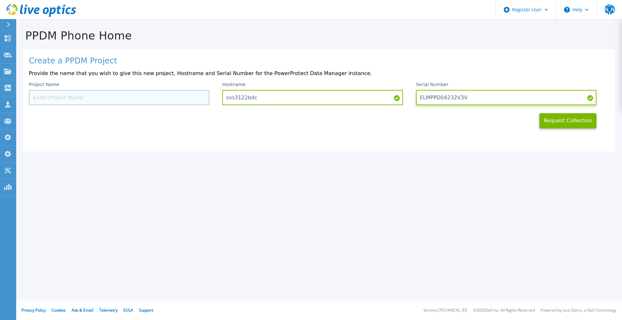
type input "ELMPPD04232V3V"
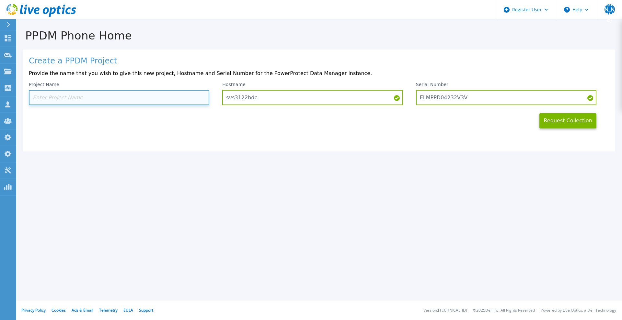
click at [139, 99] on input at bounding box center [119, 97] width 180 height 15
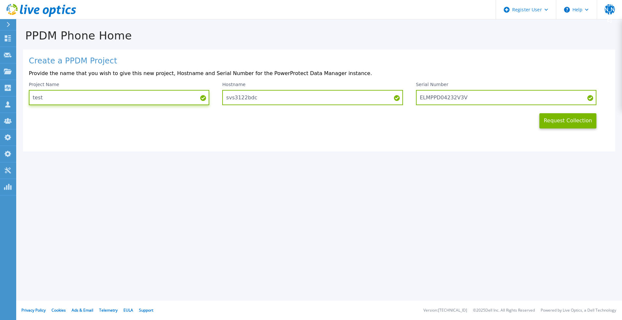
type input "test"
click at [561, 123] on button "Request Collection" at bounding box center [567, 120] width 57 height 15
